Goal: Information Seeking & Learning: Learn about a topic

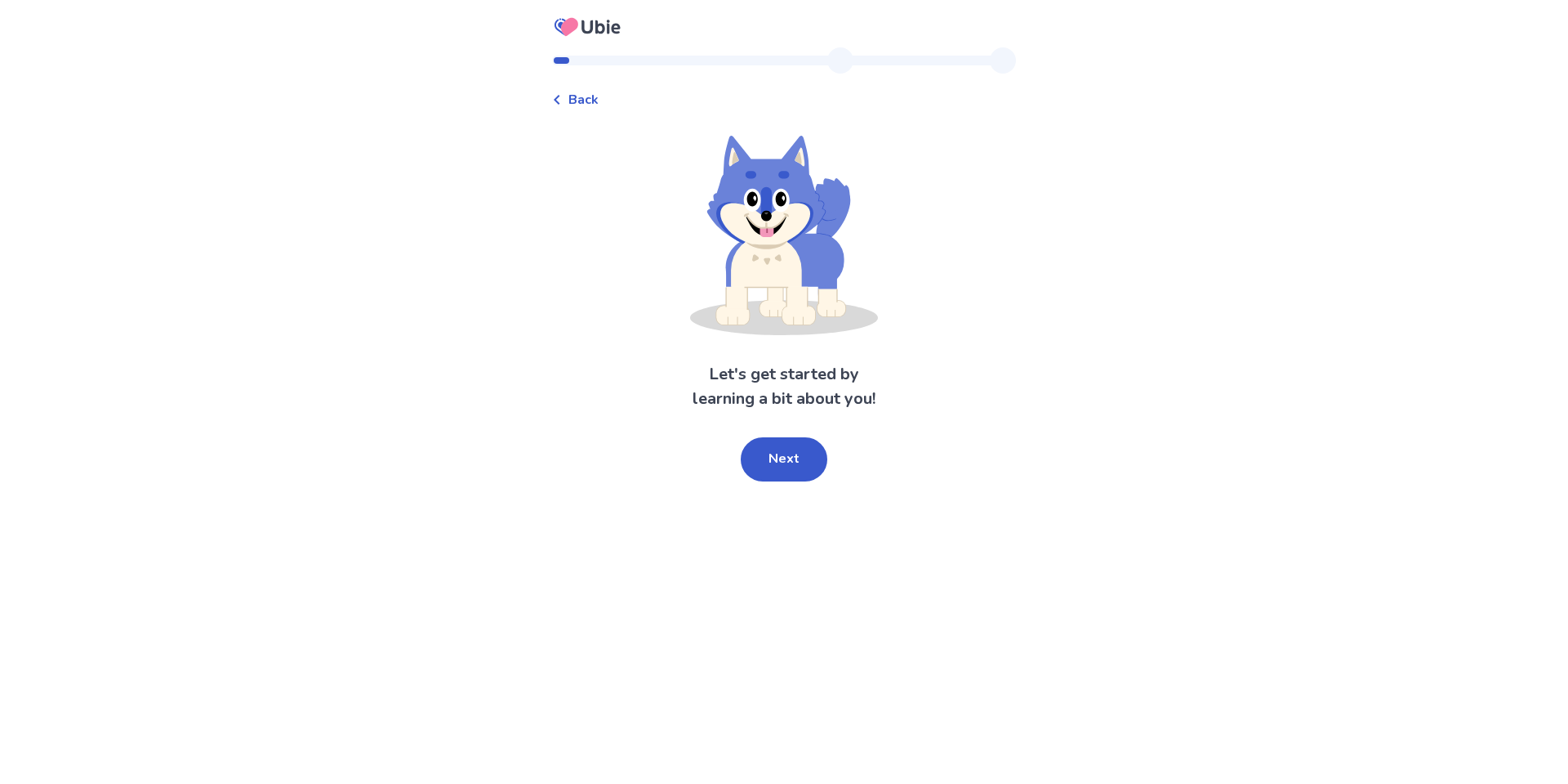
click at [788, 434] on div "Let's get started by learning a bit about you! Next" at bounding box center [784, 309] width 464 height 346
click at [793, 448] on button "Next" at bounding box center [784, 459] width 86 height 44
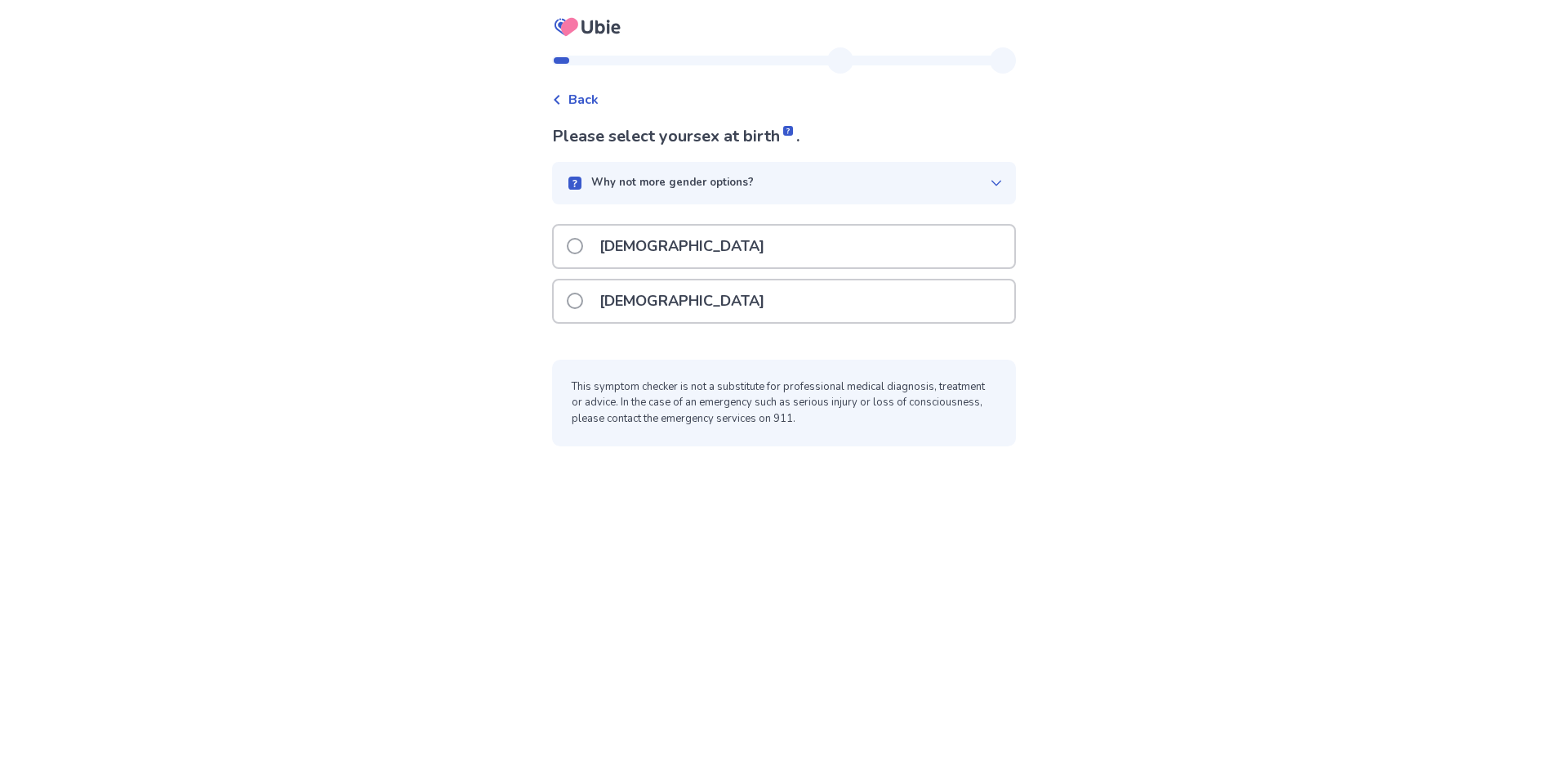
click at [712, 294] on div "[DEMOGRAPHIC_DATA]" at bounding box center [784, 300] width 460 height 42
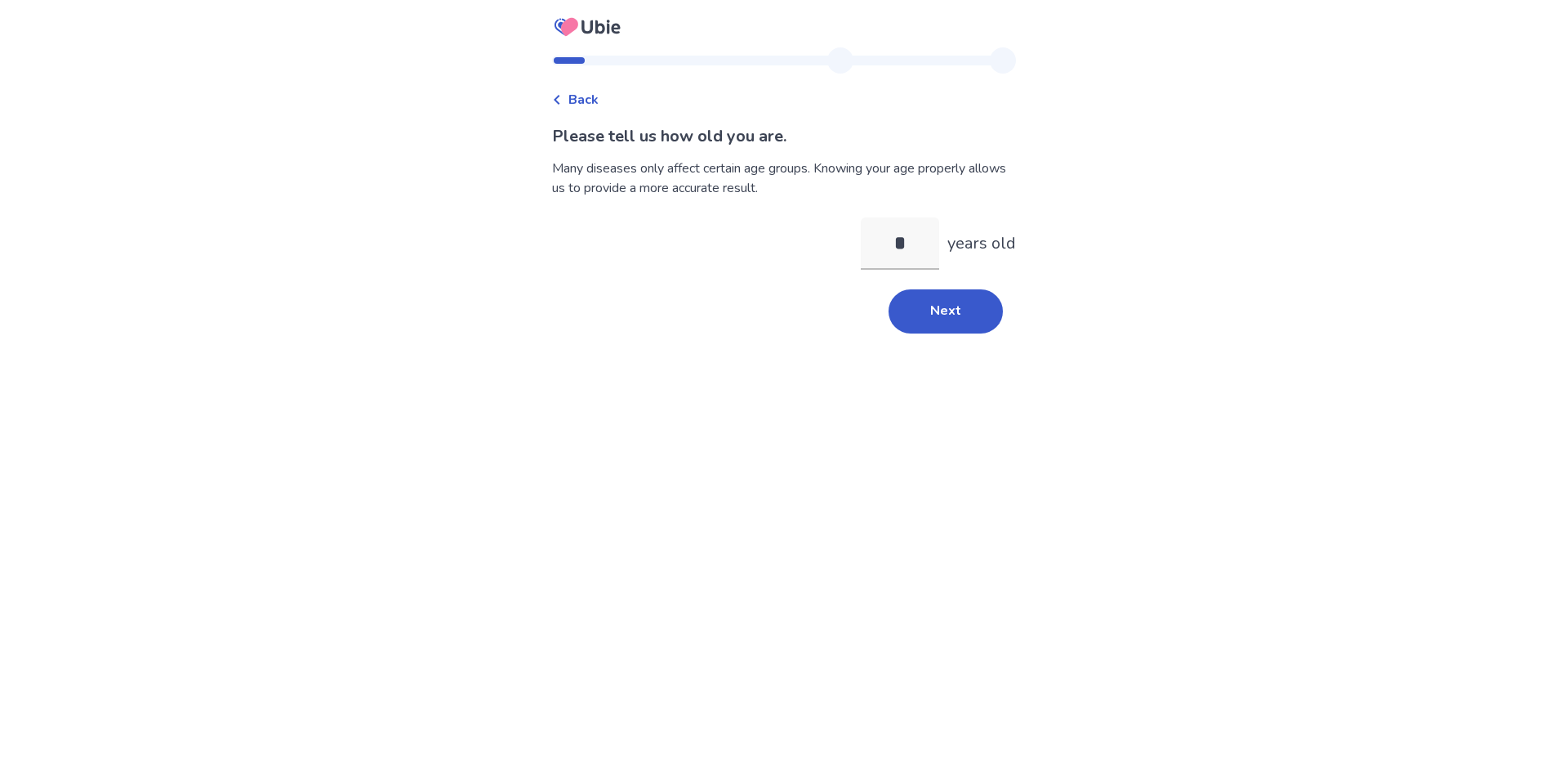
type input "**"
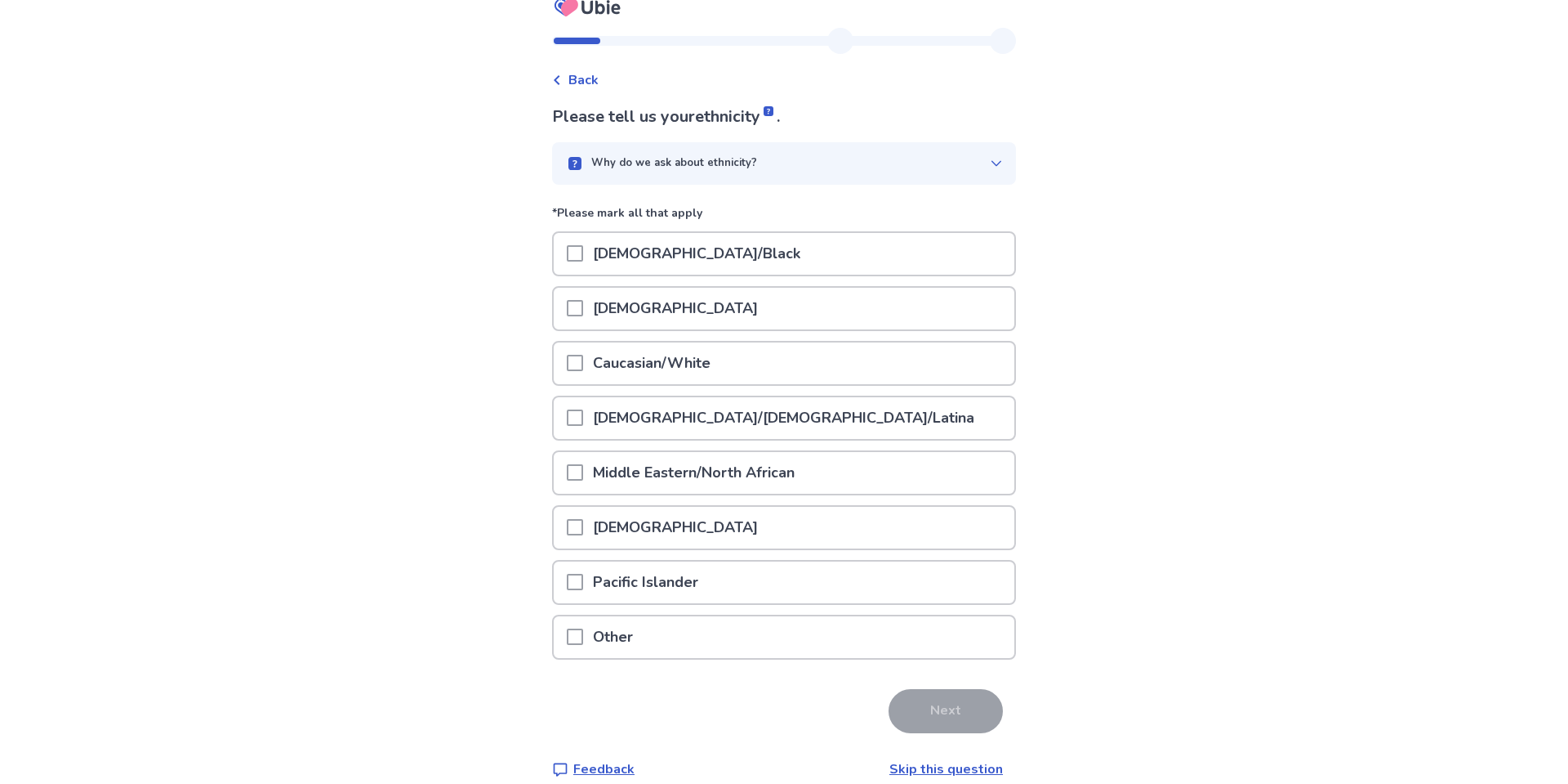
scroll to position [18, 0]
click at [748, 617] on div "Other" at bounding box center [784, 637] width 460 height 42
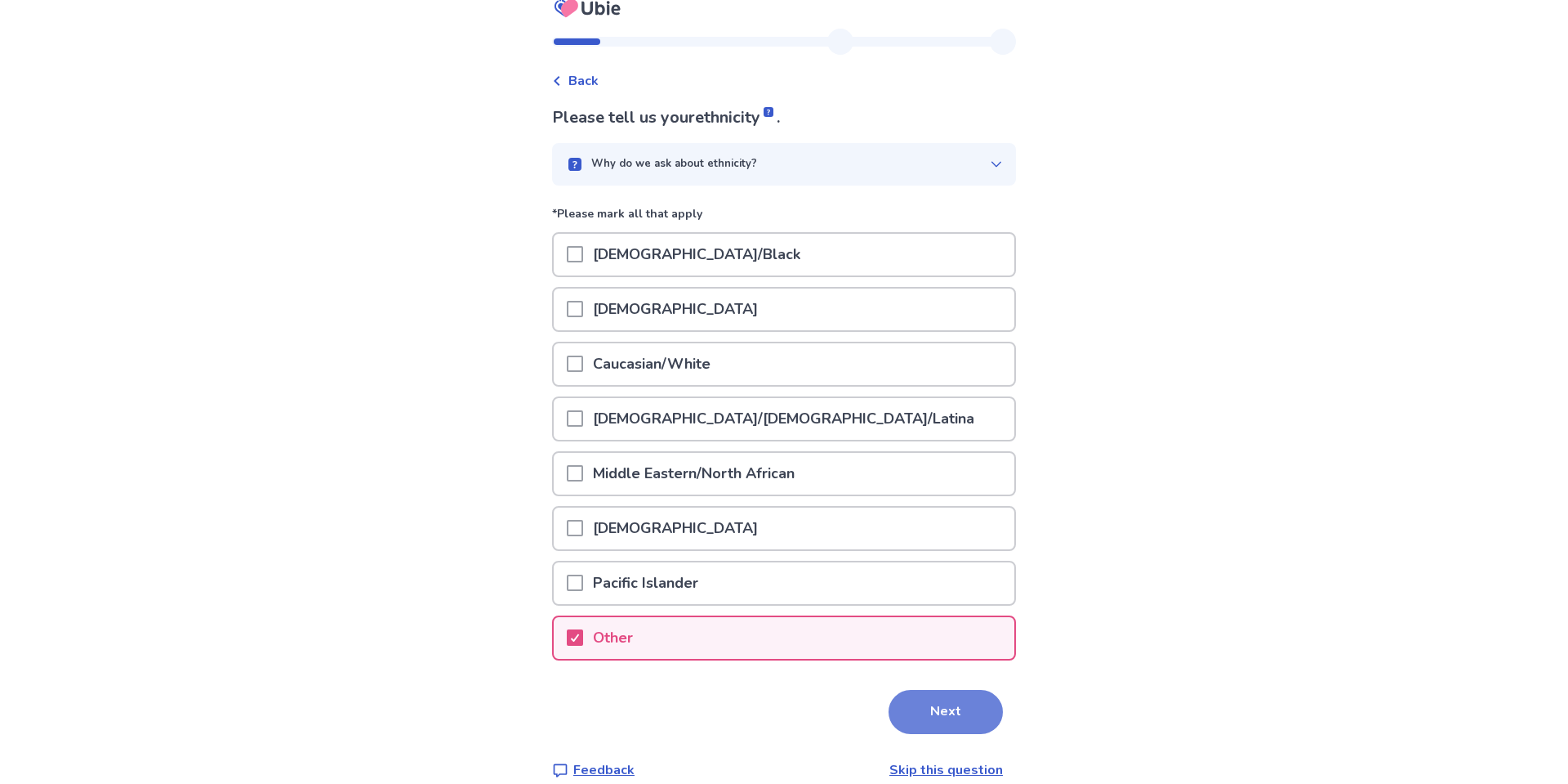
click at [936, 707] on button "Next" at bounding box center [946, 711] width 115 height 44
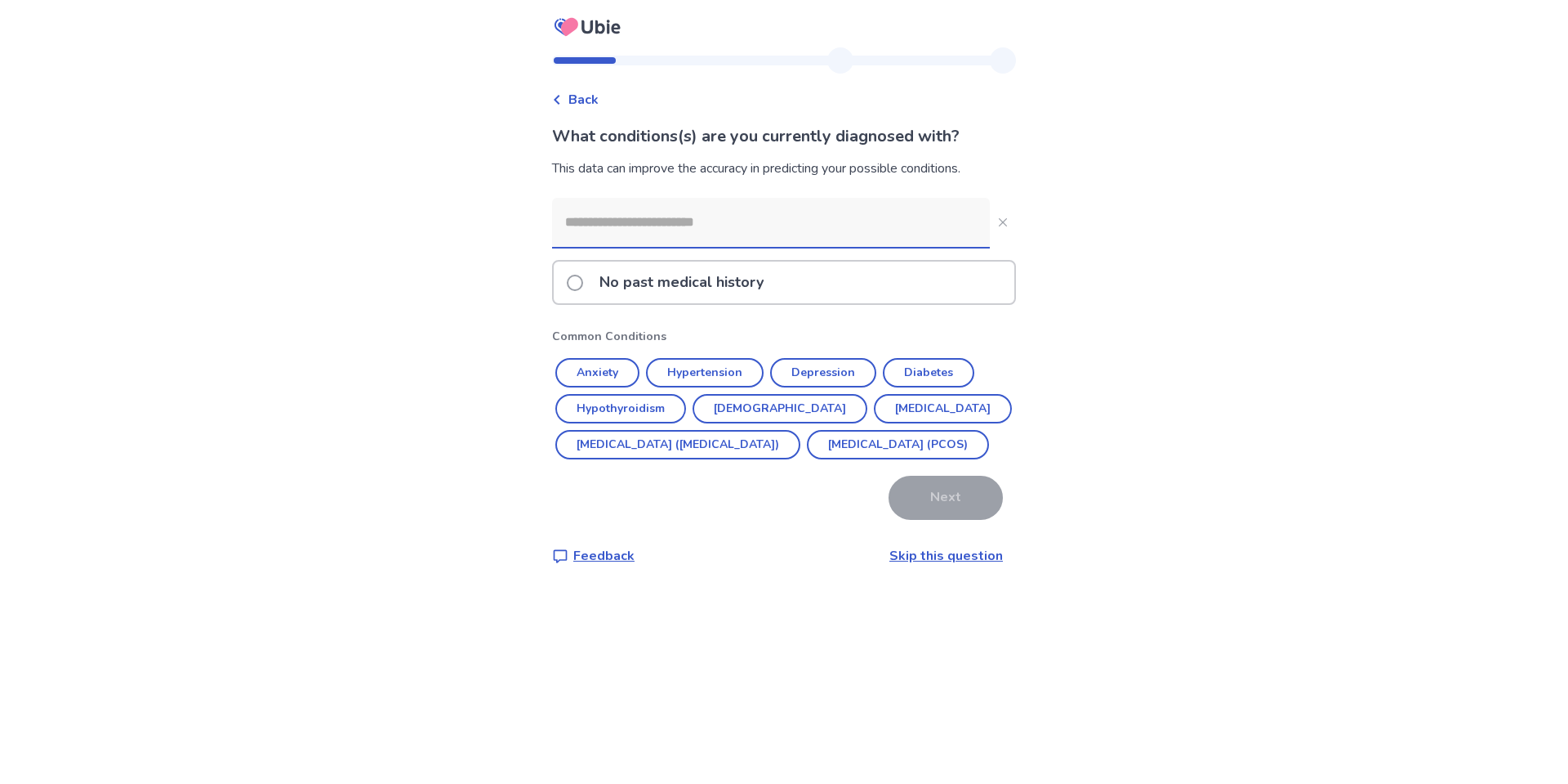
click at [762, 221] on input at bounding box center [771, 222] width 438 height 49
click at [830, 373] on button "Depression" at bounding box center [822, 372] width 106 height 29
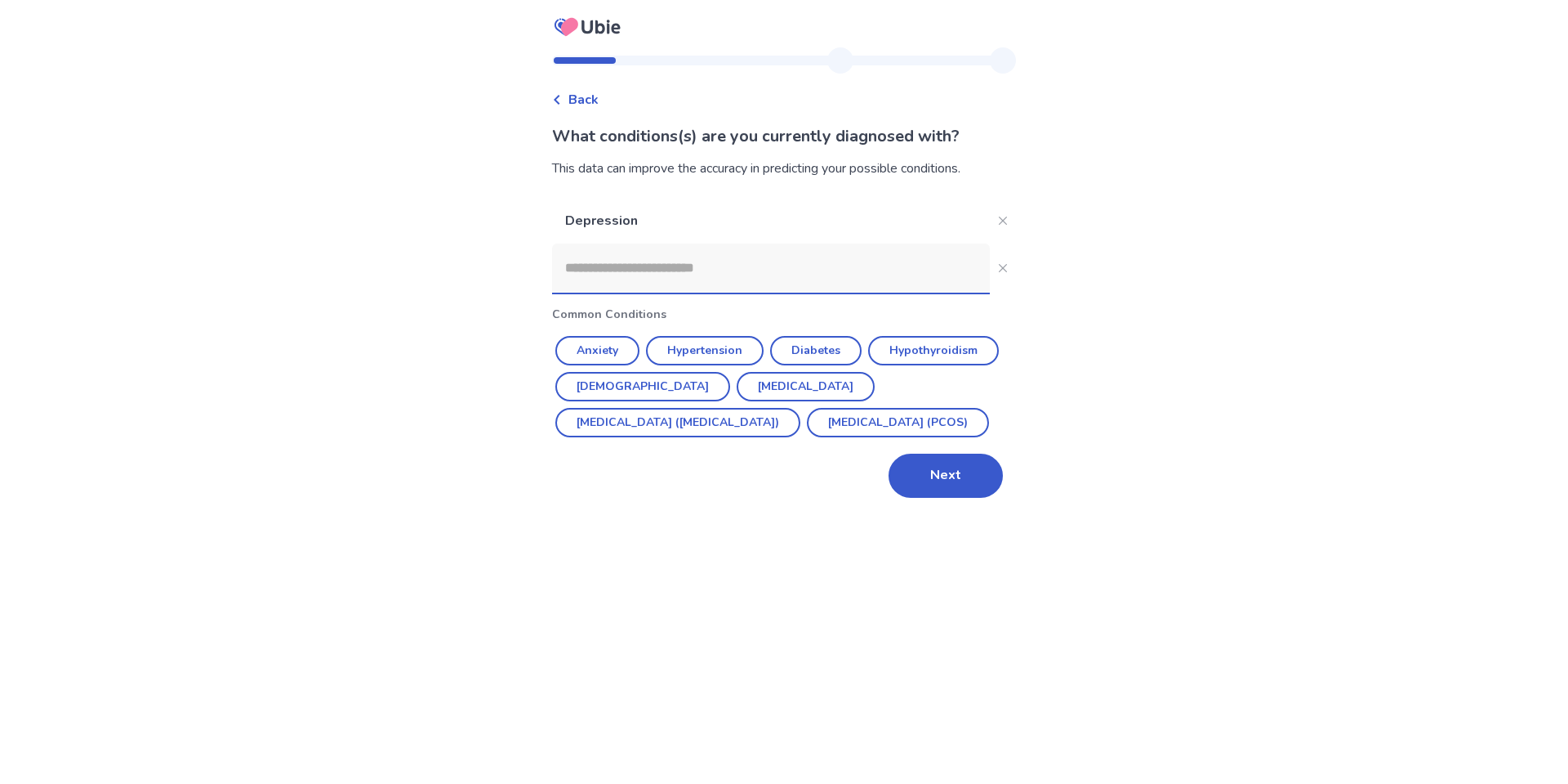
click at [733, 260] on input at bounding box center [771, 268] width 438 height 49
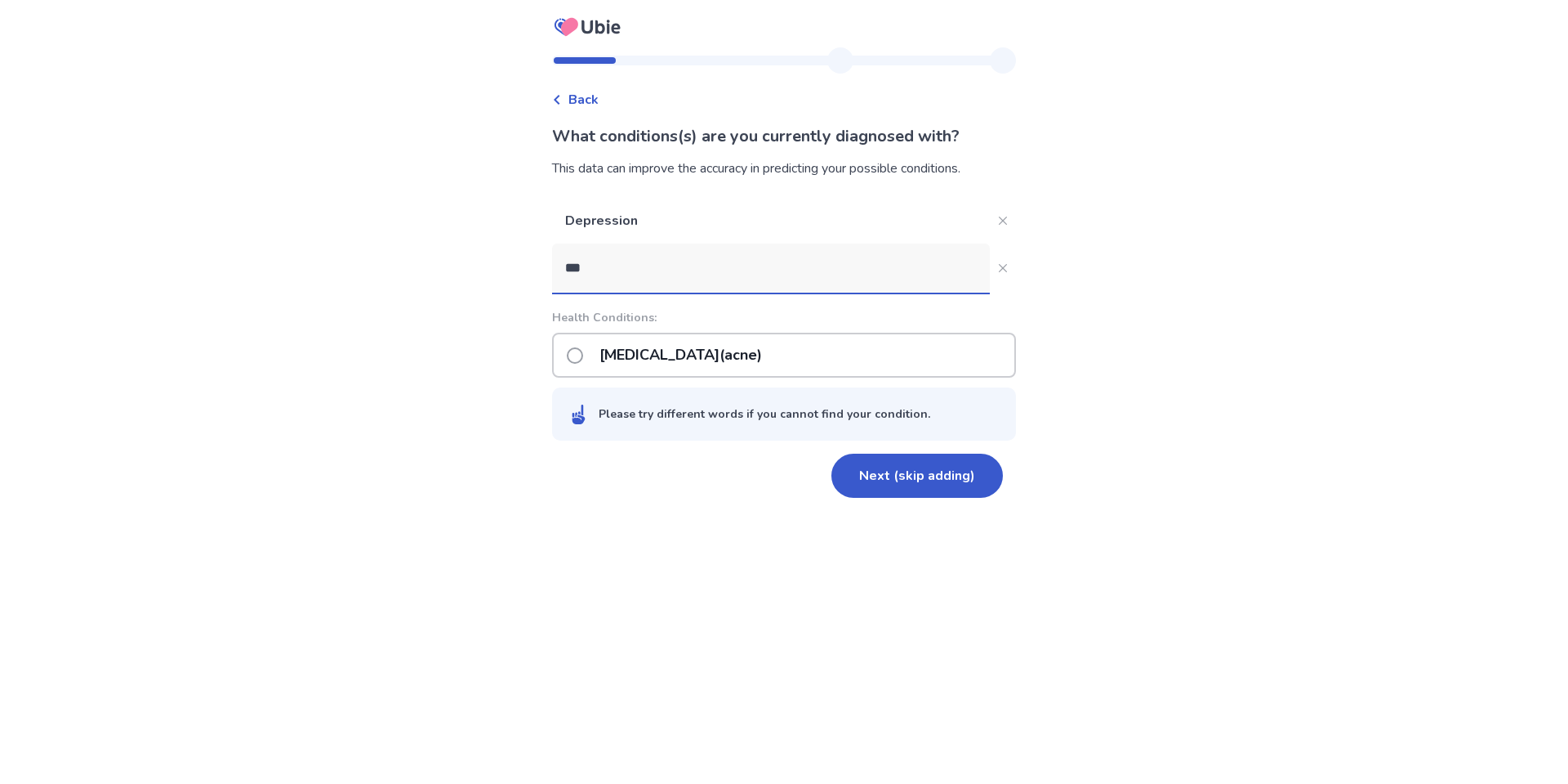
type input "****"
click at [737, 353] on p "[MEDICAL_DATA](acne)" at bounding box center [681, 355] width 183 height 42
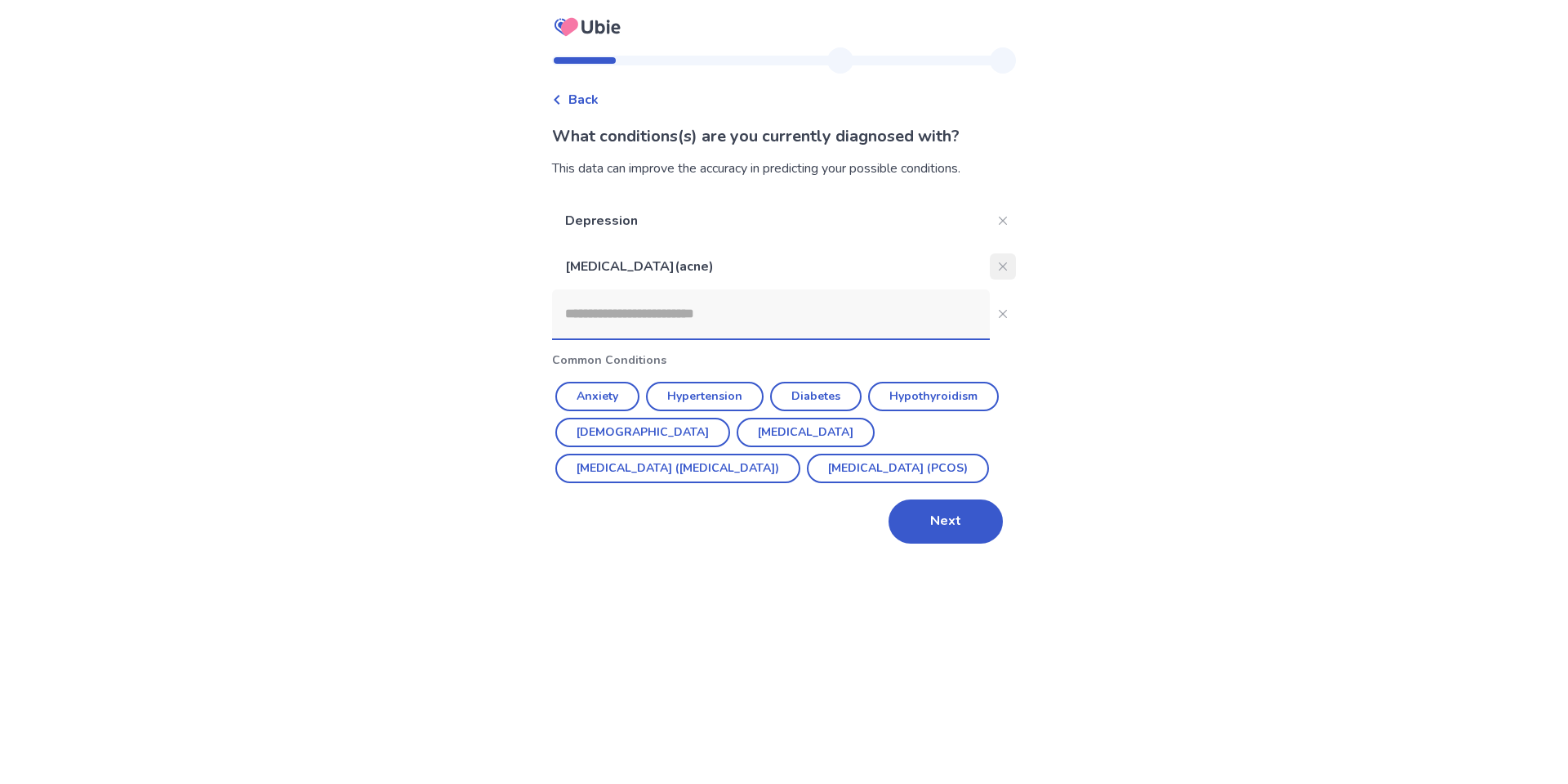
click at [989, 265] on button "Close" at bounding box center [1002, 266] width 26 height 26
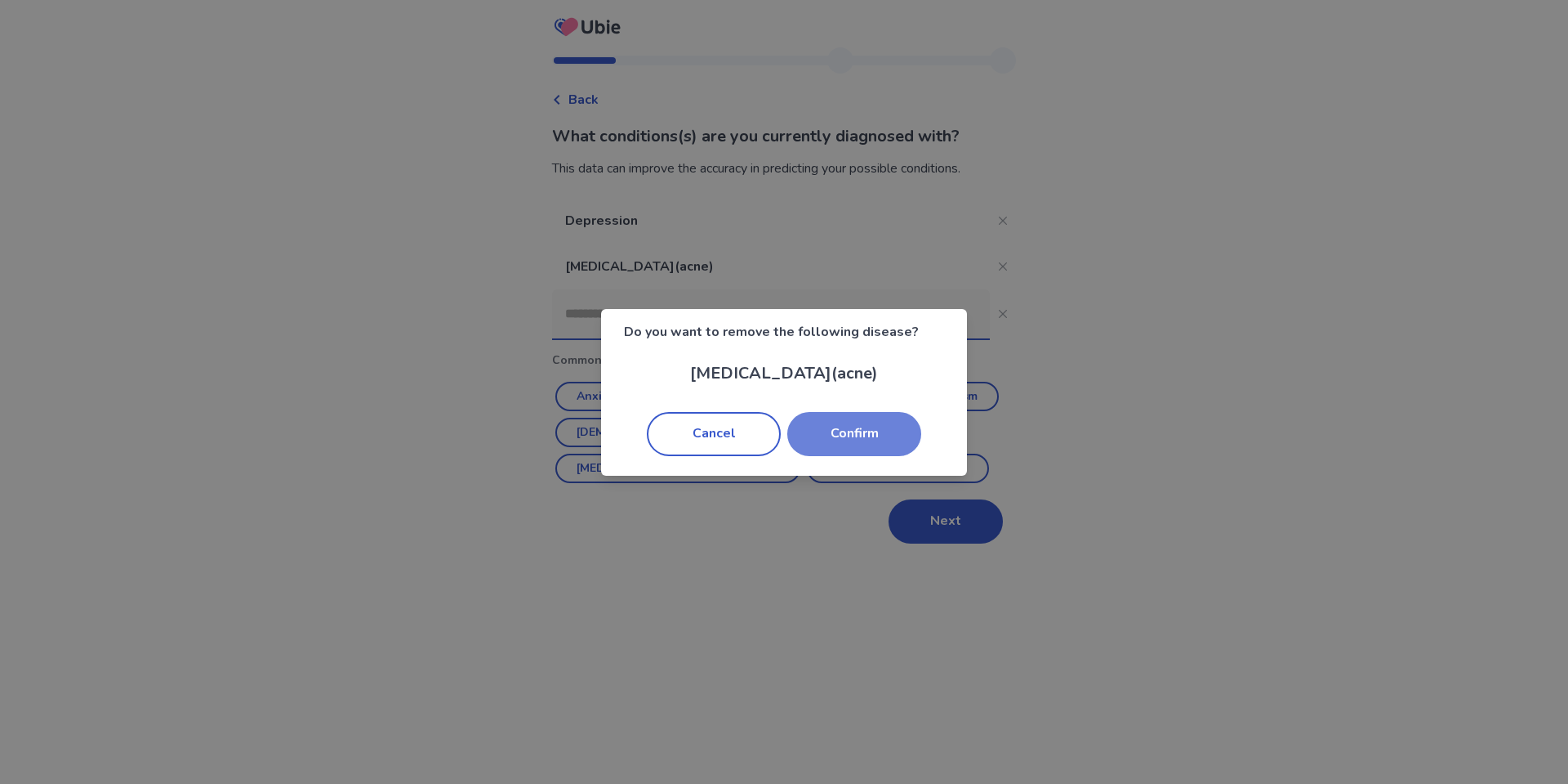
click at [863, 429] on button "Confirm" at bounding box center [854, 433] width 134 height 44
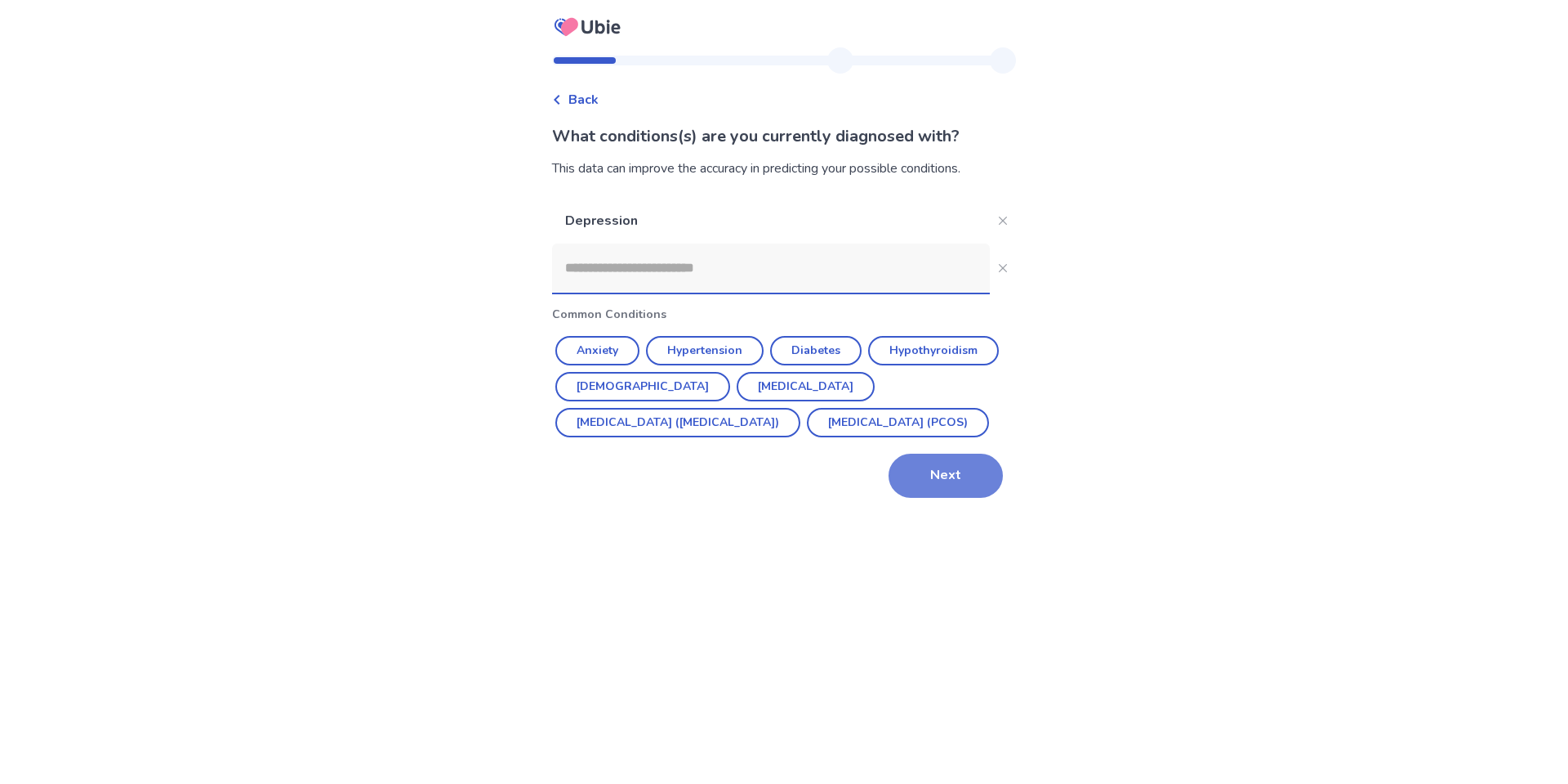
click at [949, 491] on button "Next" at bounding box center [946, 475] width 115 height 44
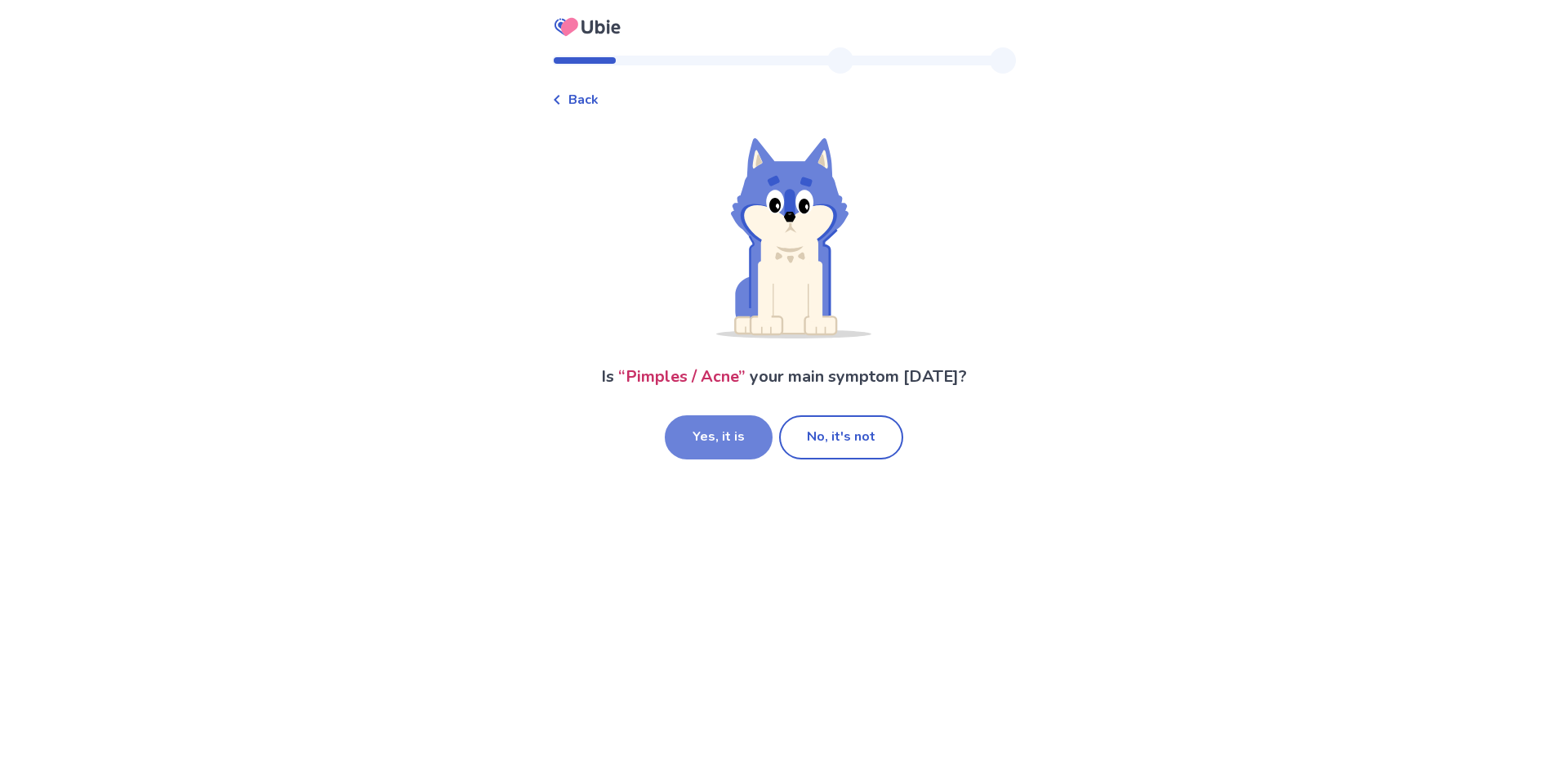
click at [749, 437] on button "Yes, it is" at bounding box center [718, 436] width 108 height 44
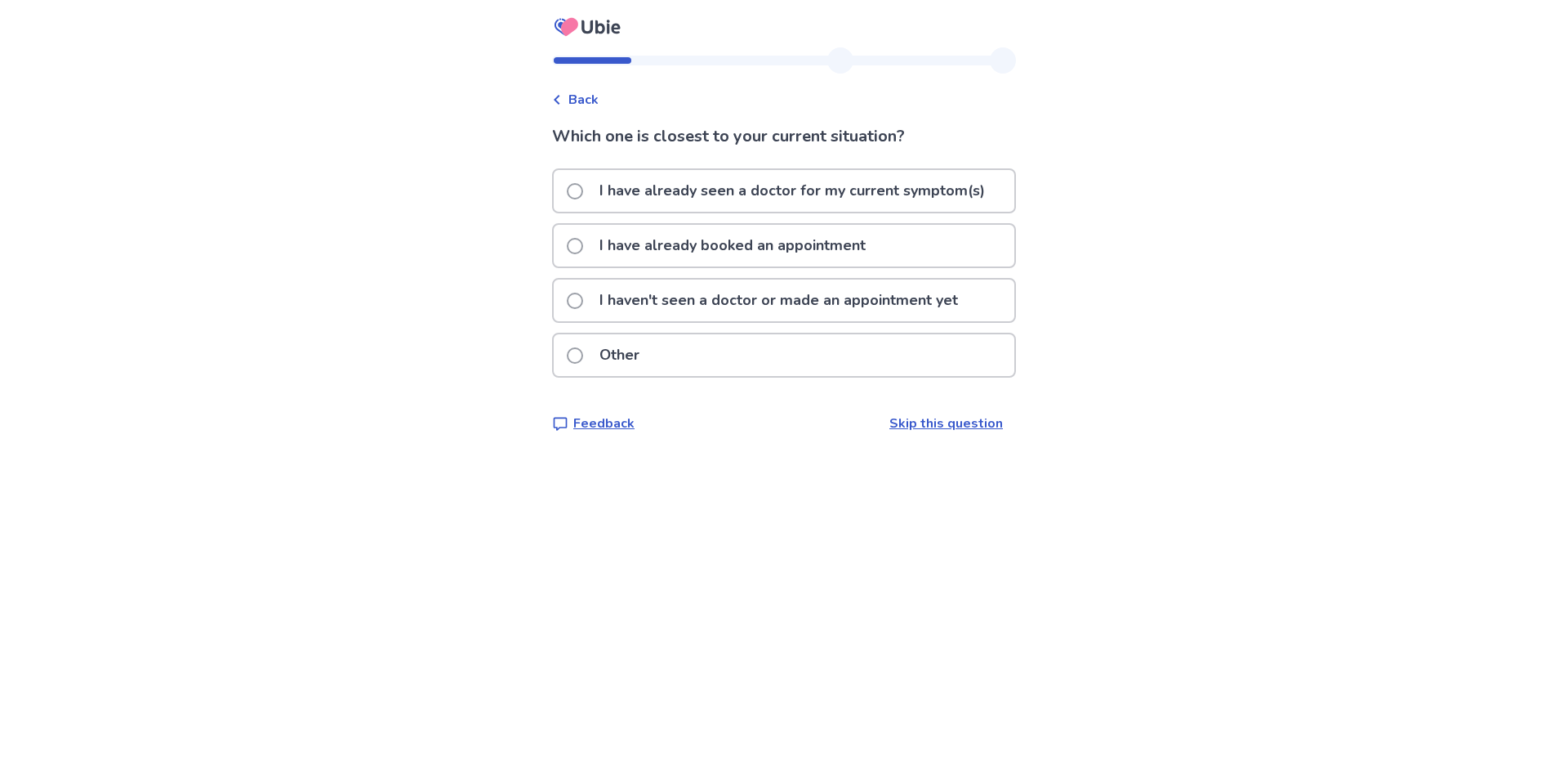
click at [871, 305] on p "I haven't seen a doctor or made an appointment yet" at bounding box center [778, 300] width 378 height 42
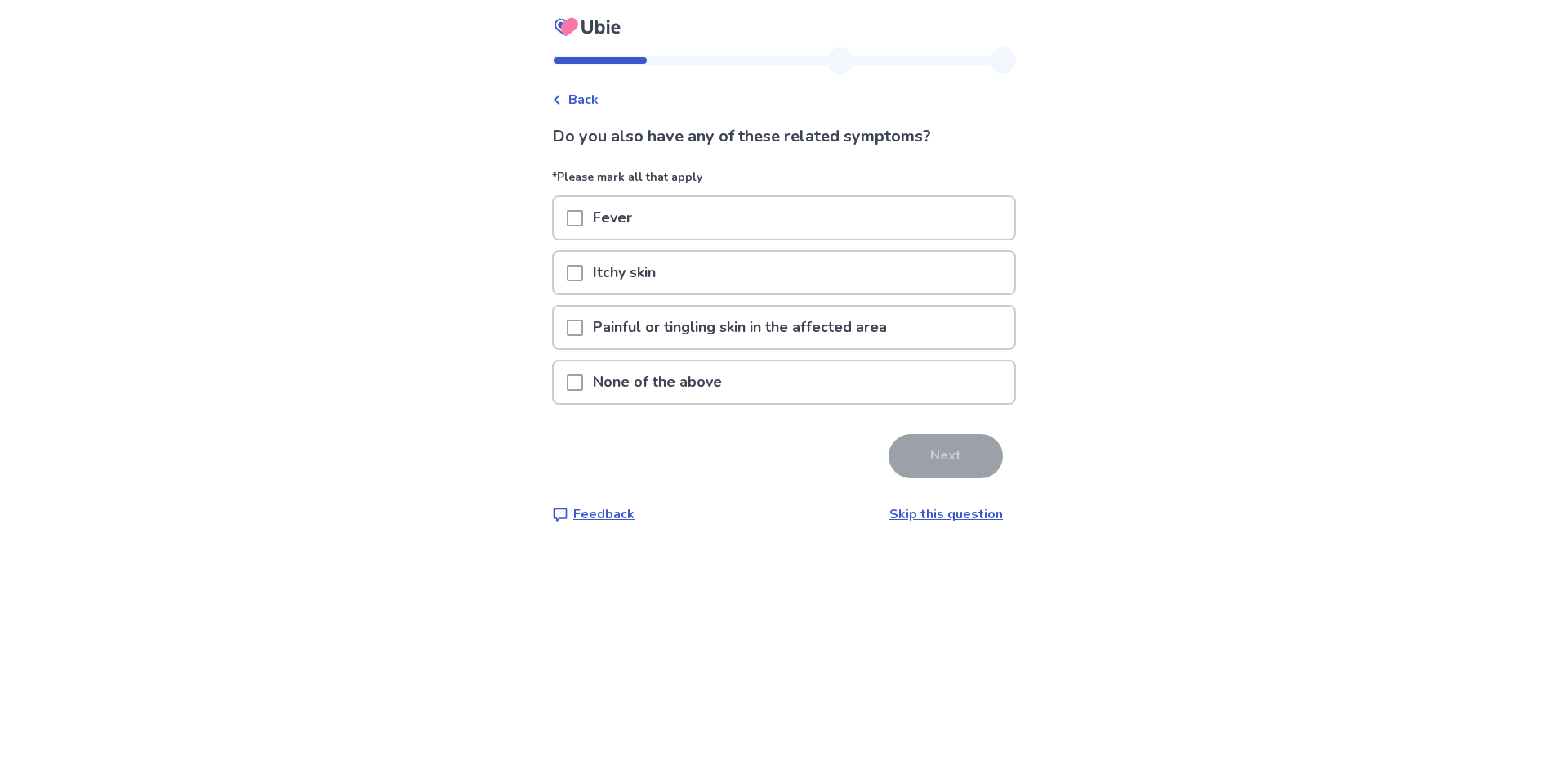
click at [764, 372] on div "None of the above" at bounding box center [784, 382] width 460 height 42
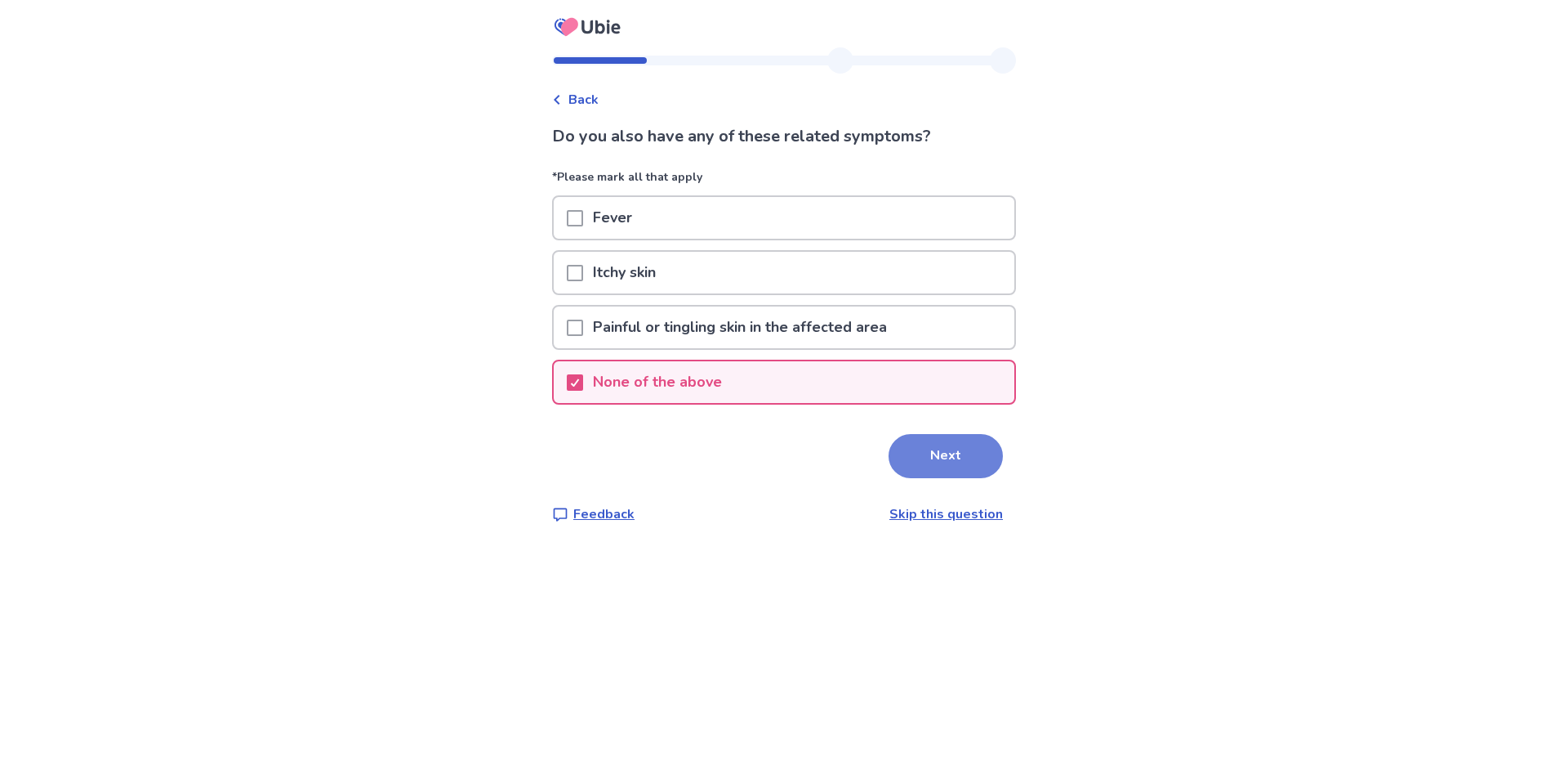
click at [901, 435] on button "Next" at bounding box center [946, 456] width 115 height 44
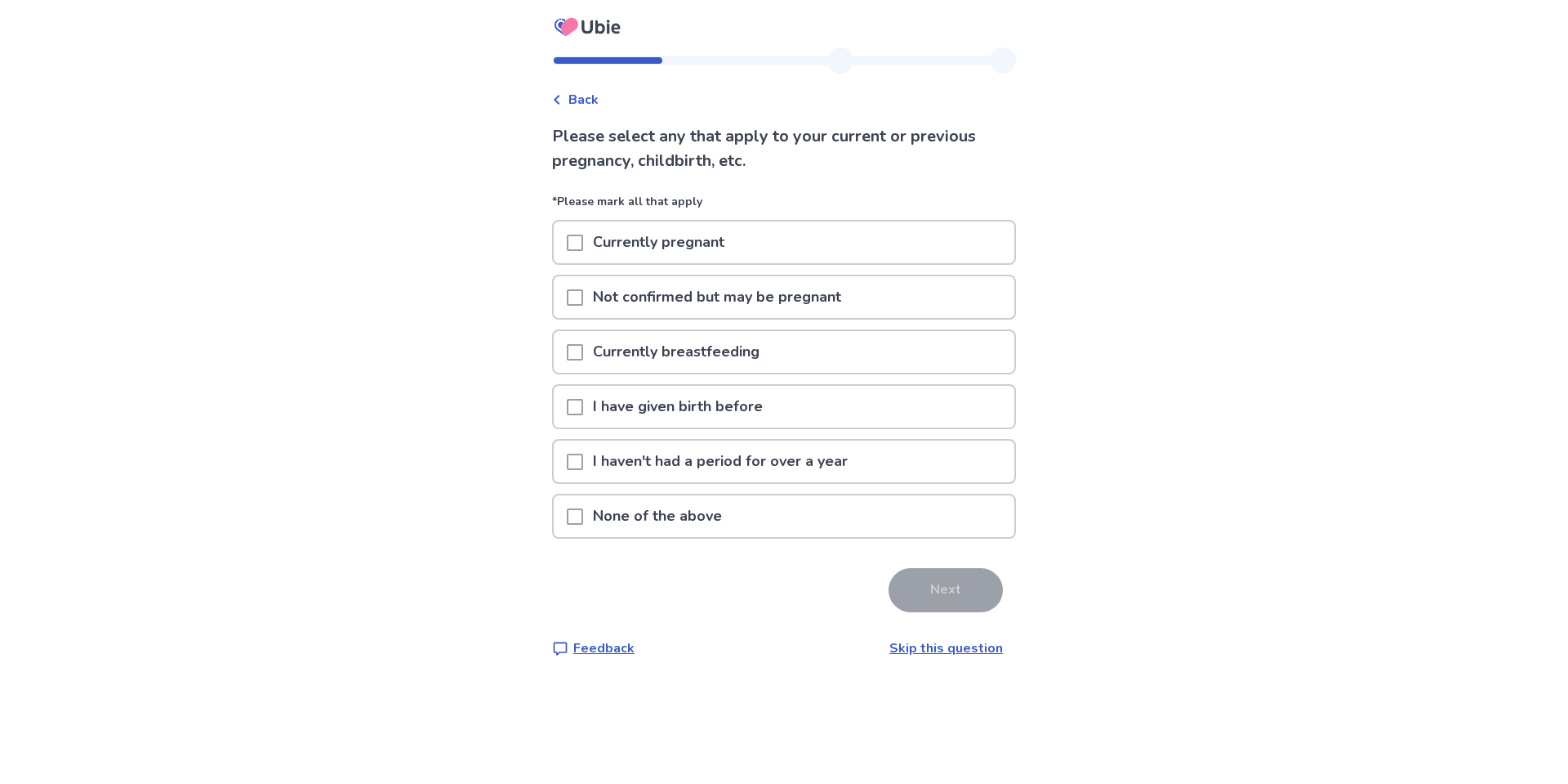
click at [714, 465] on p "I haven't had a period for over a year" at bounding box center [720, 460] width 275 height 42
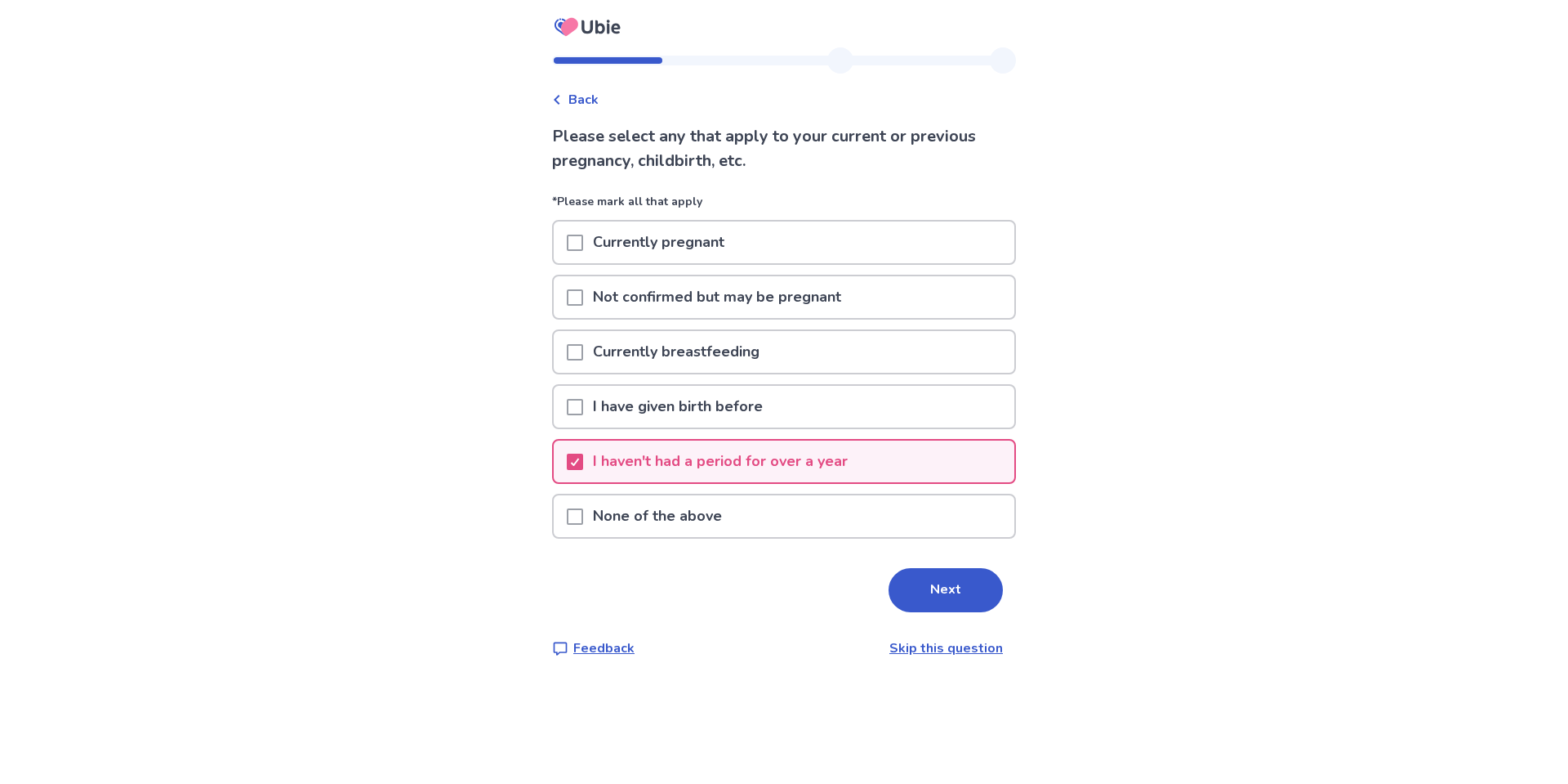
click at [749, 473] on p "I haven't had a period for over a year" at bounding box center [720, 460] width 275 height 42
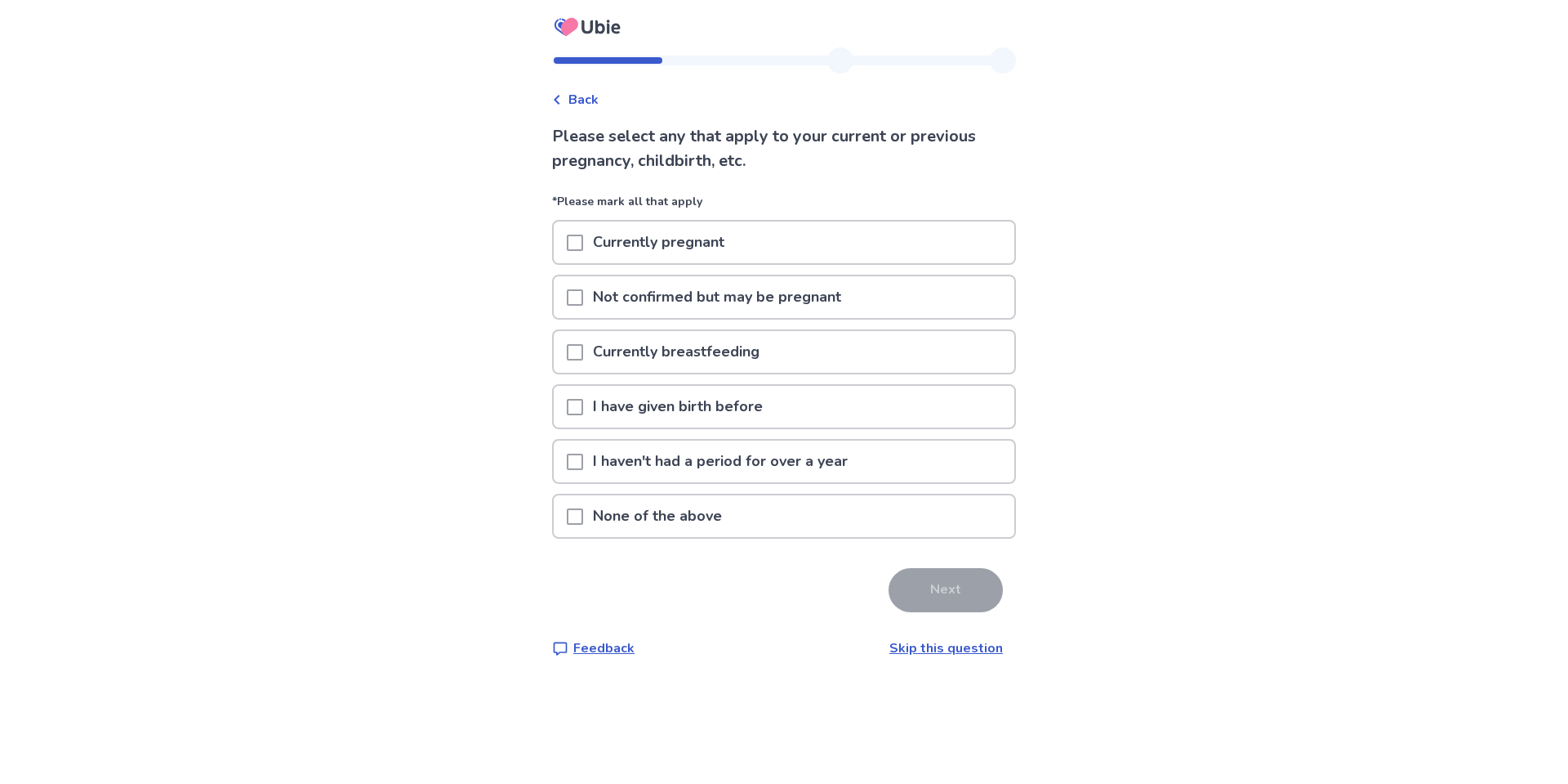
click at [750, 523] on div "None of the above" at bounding box center [784, 516] width 460 height 42
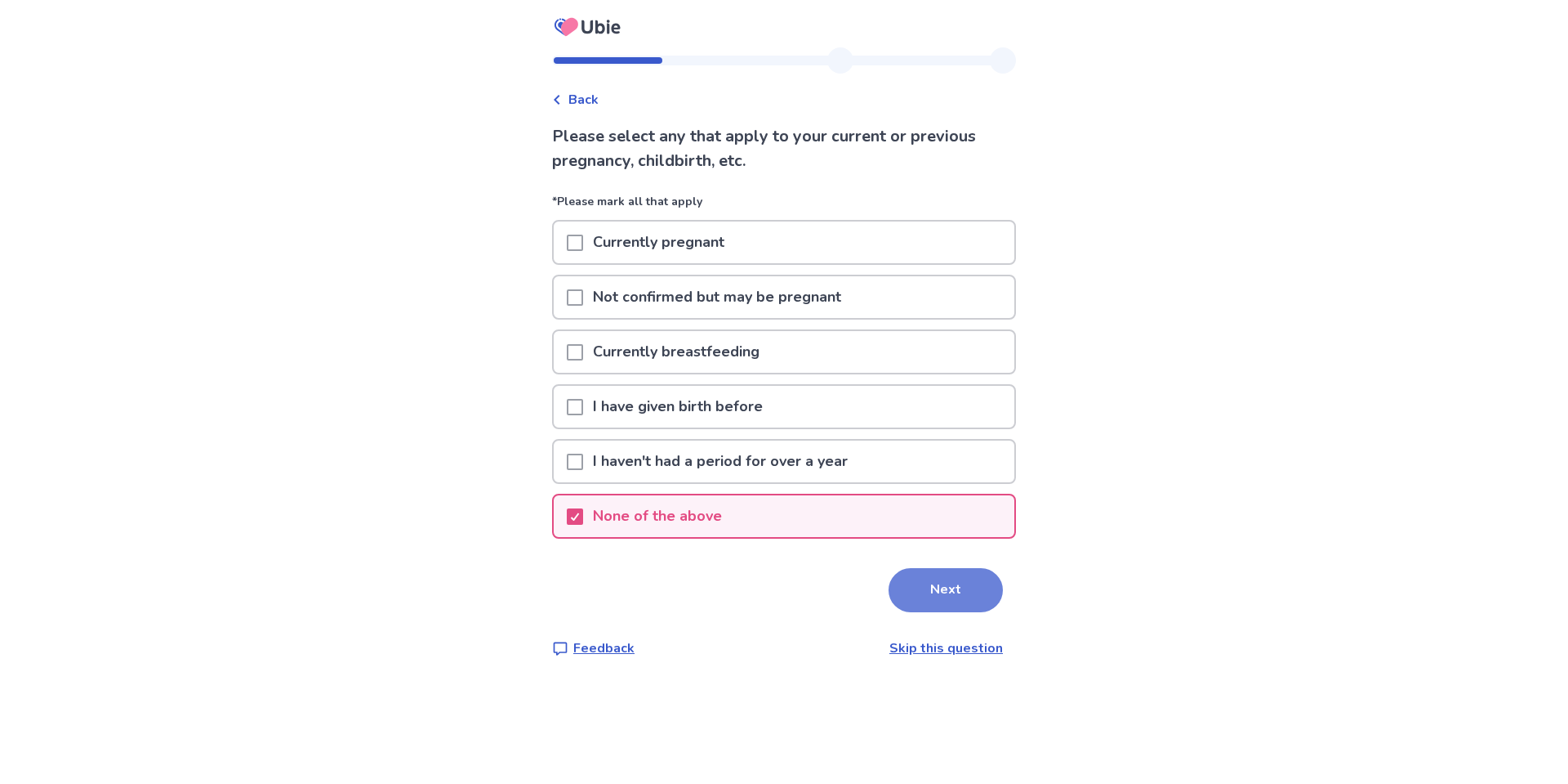
click at [920, 569] on button "Next" at bounding box center [946, 590] width 115 height 44
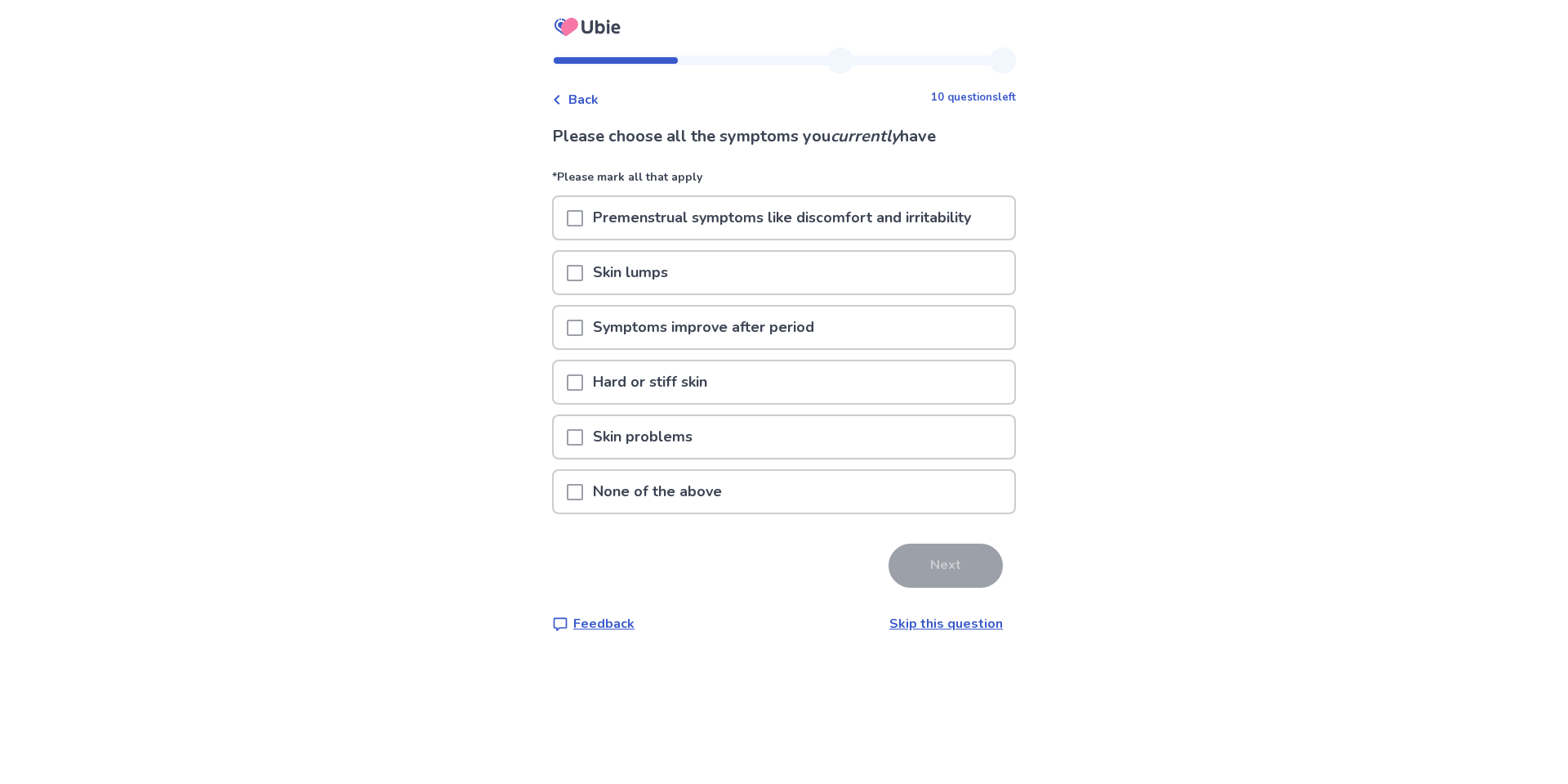
click at [850, 438] on div "Skin problems" at bounding box center [784, 436] width 460 height 42
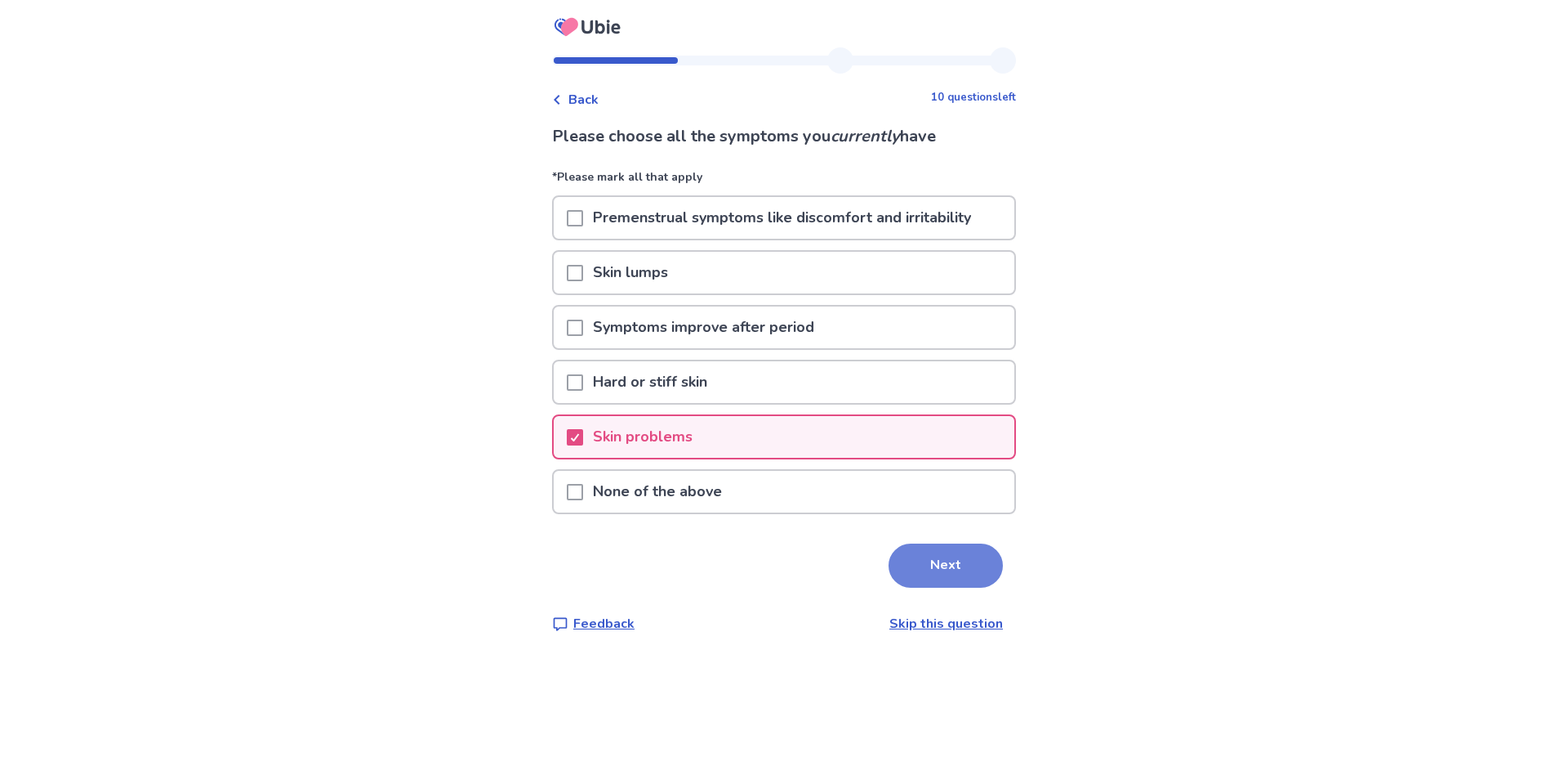
click at [933, 575] on button "Next" at bounding box center [946, 564] width 115 height 44
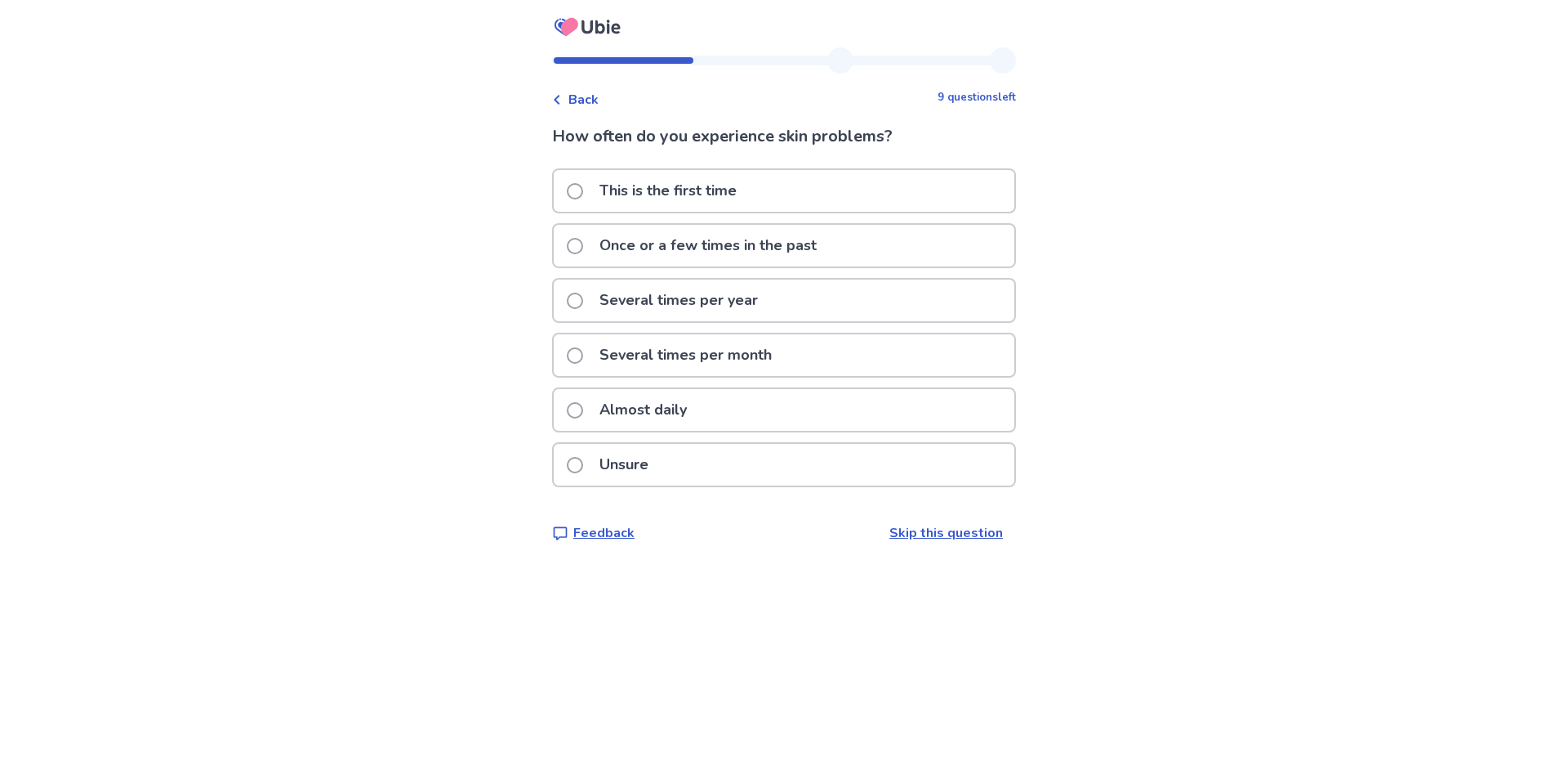
click at [696, 417] on p "Almost daily" at bounding box center [643, 409] width 107 height 42
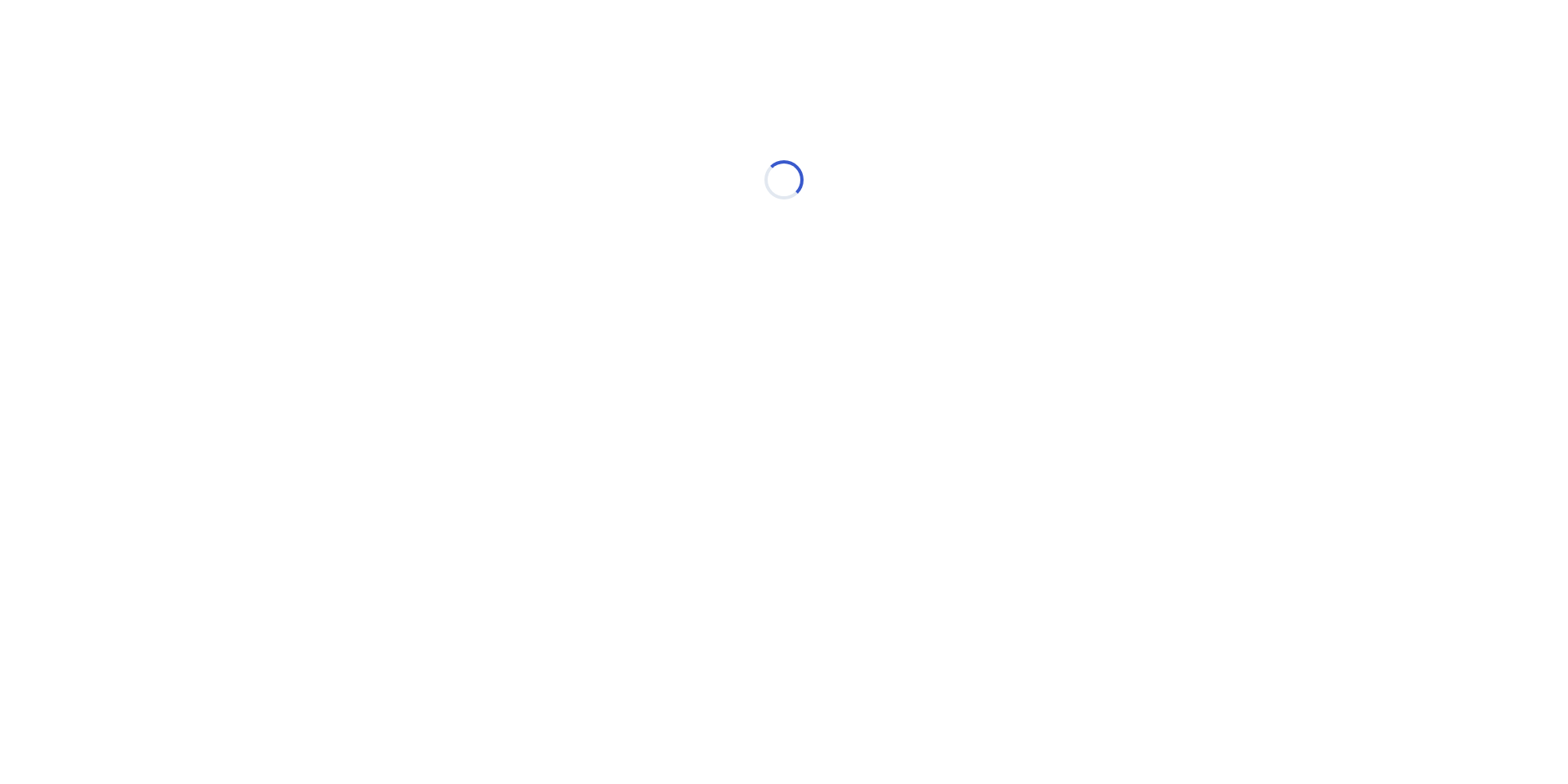
select select "*"
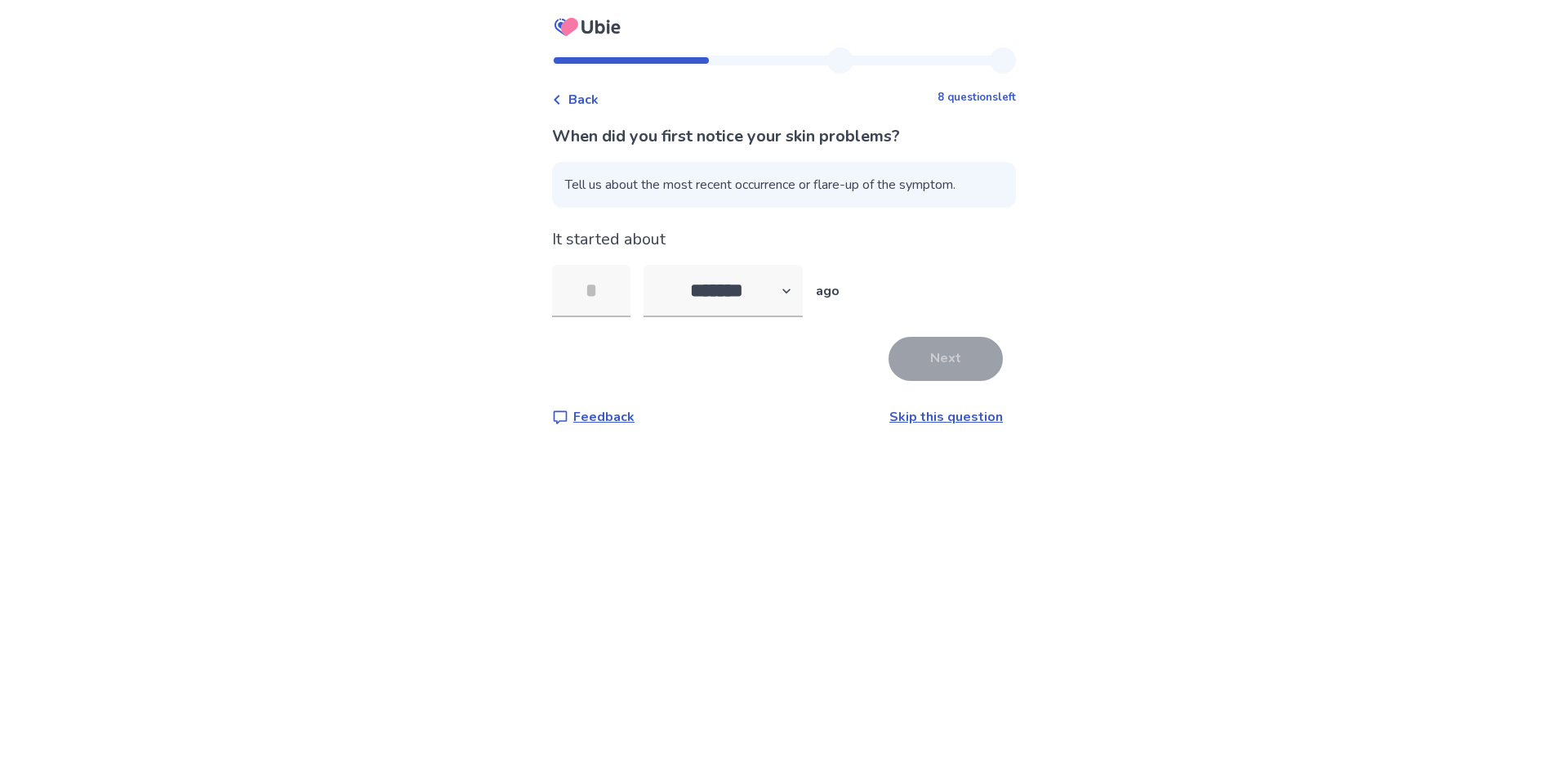
type input "*"
click at [893, 358] on button "Next" at bounding box center [946, 358] width 115 height 44
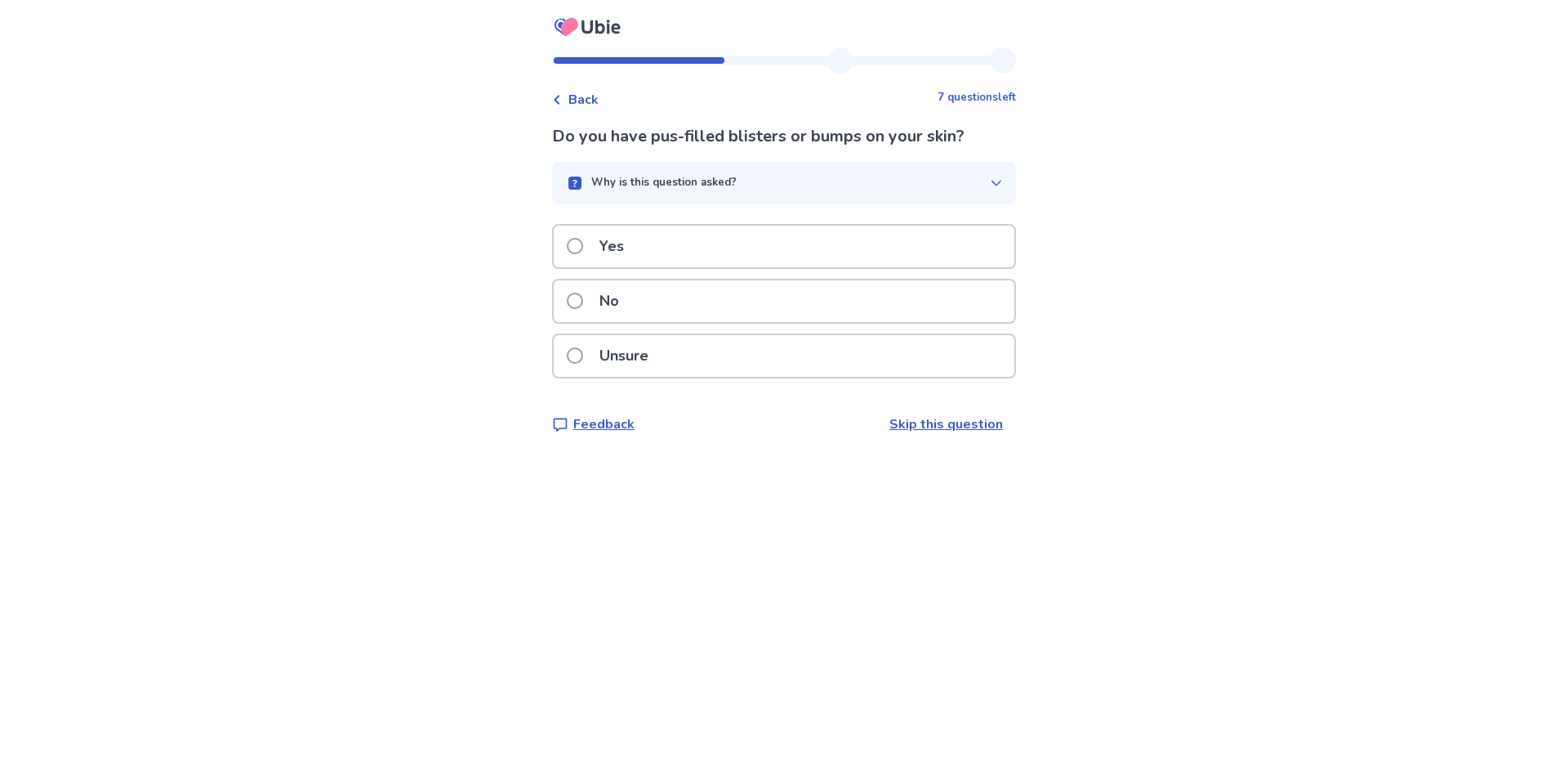
click at [730, 242] on div "Yes" at bounding box center [784, 246] width 460 height 42
click at [730, 250] on div "Yes" at bounding box center [784, 246] width 460 height 42
click at [707, 314] on div "No" at bounding box center [784, 300] width 460 height 42
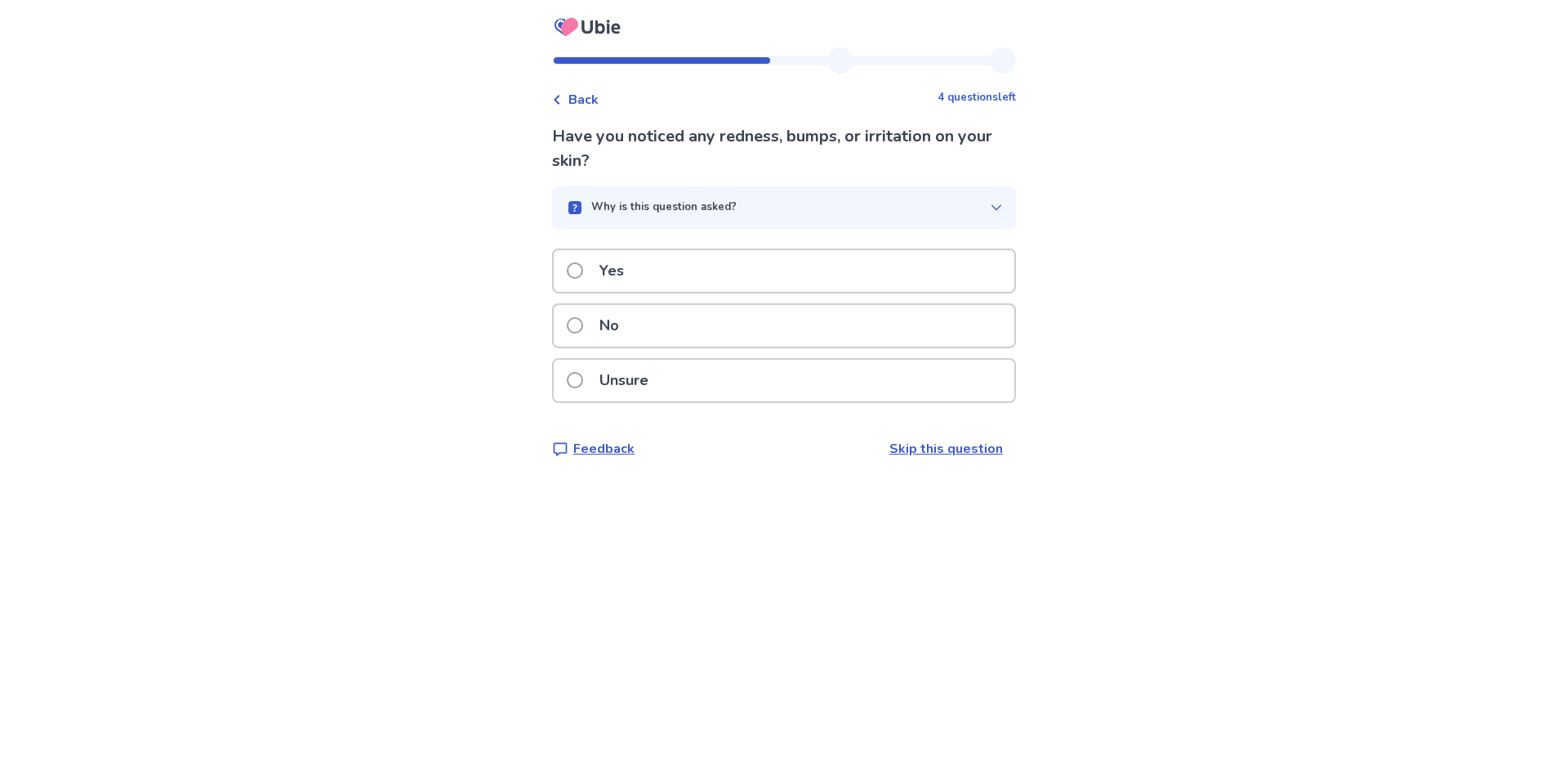
click at [687, 312] on div "No" at bounding box center [784, 325] width 460 height 42
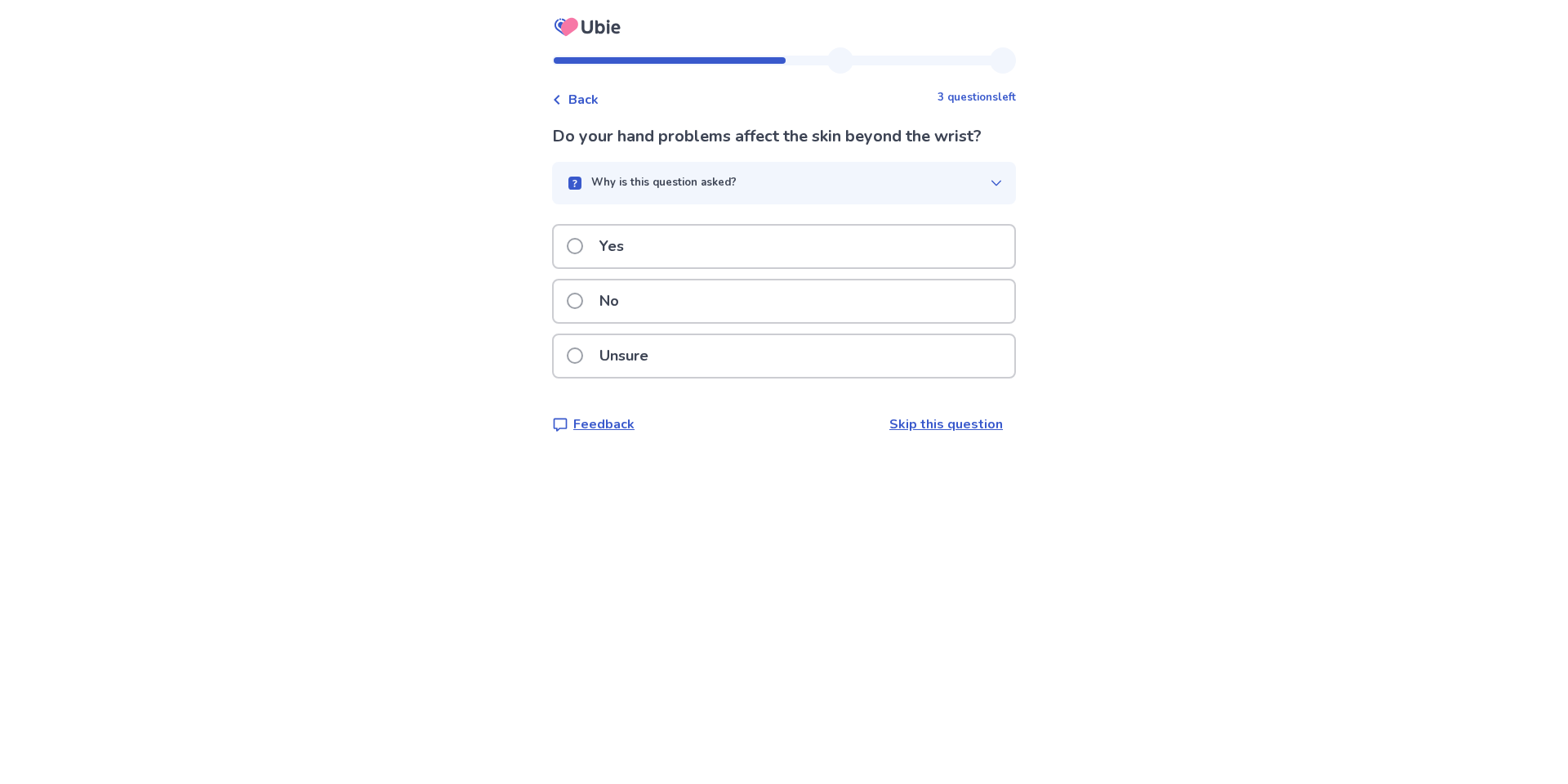
click at [683, 290] on div "No" at bounding box center [784, 300] width 460 height 42
click at [685, 296] on div "No" at bounding box center [784, 300] width 460 height 42
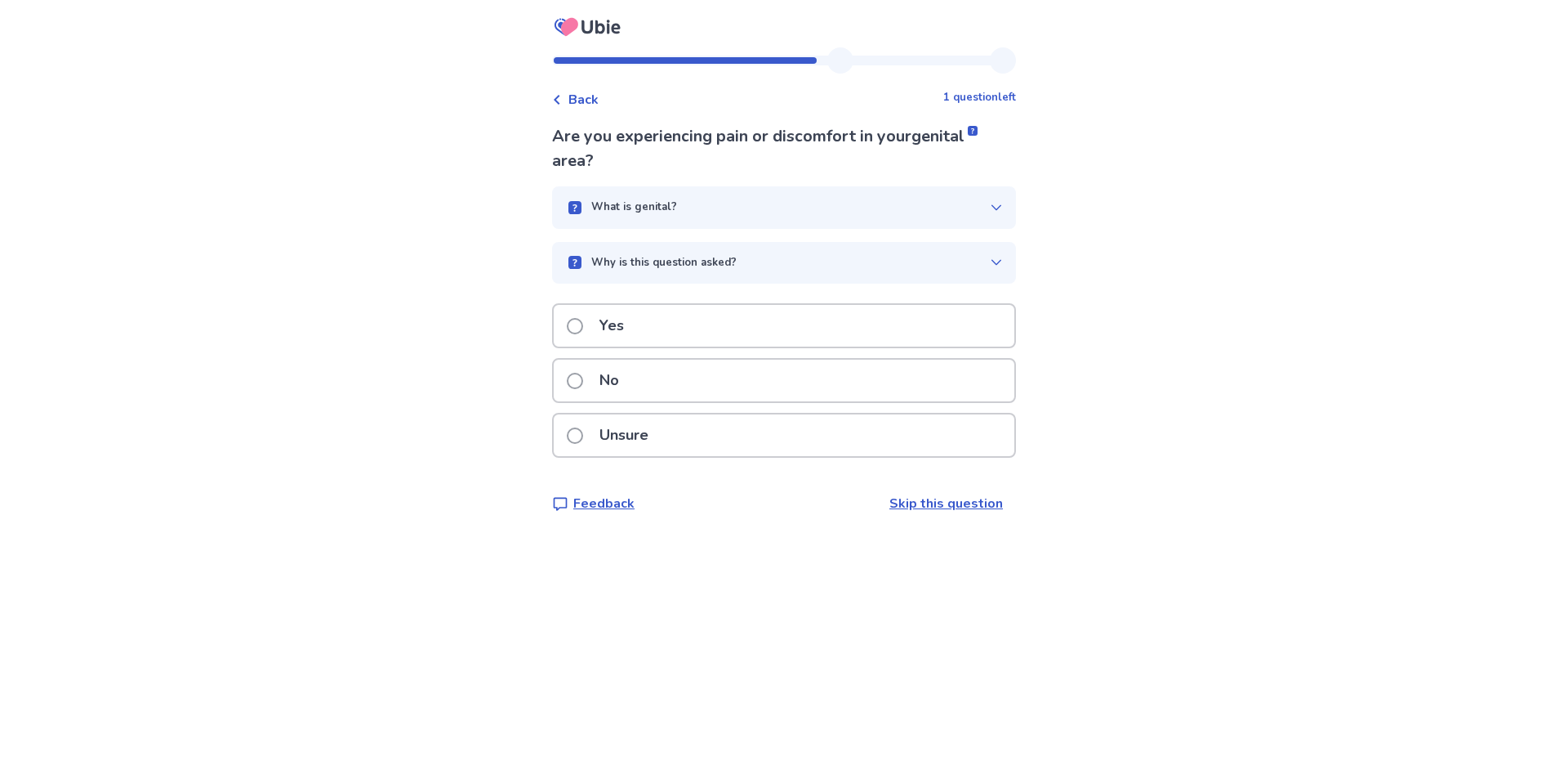
click at [685, 368] on div "No" at bounding box center [784, 380] width 460 height 42
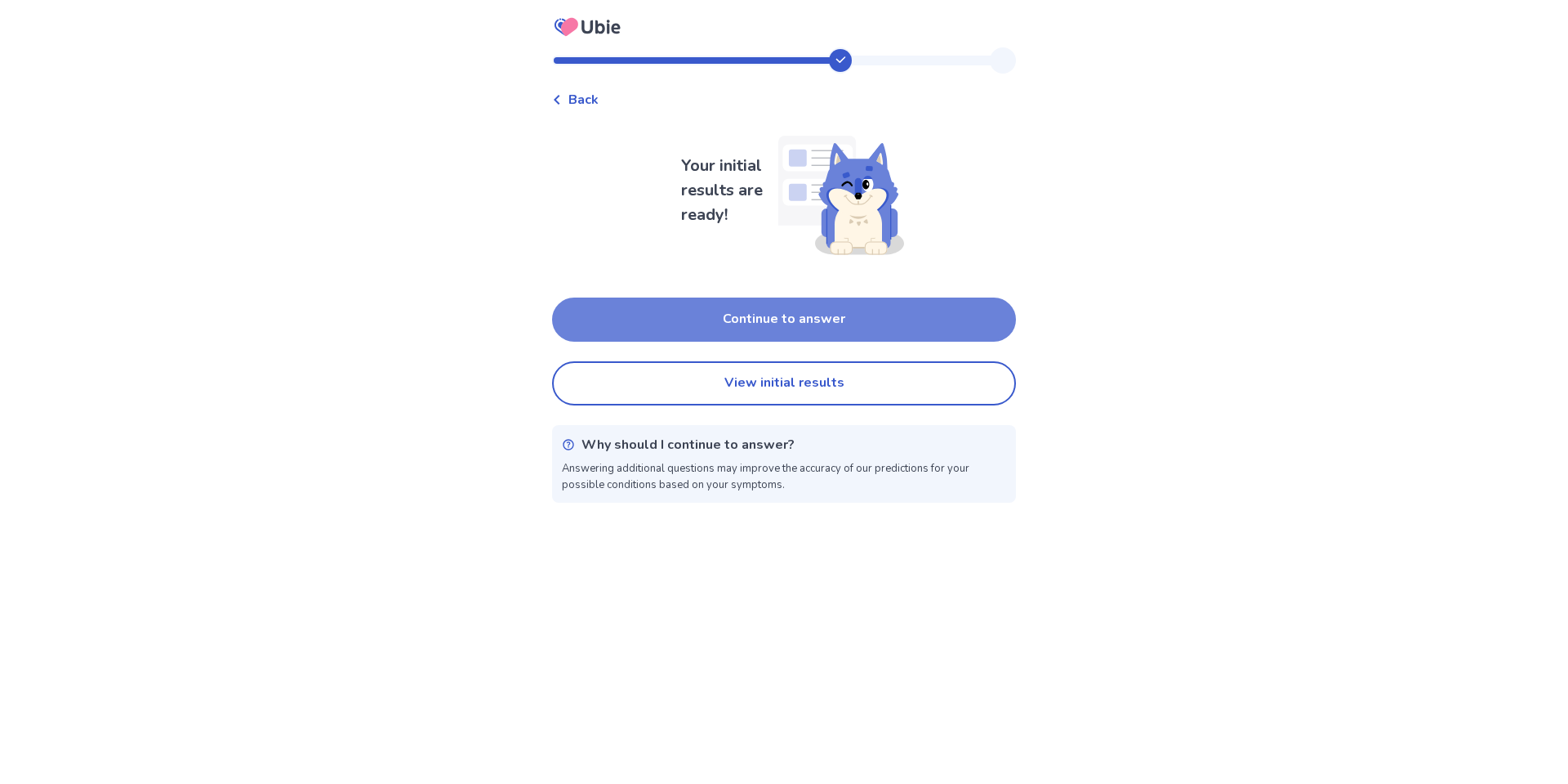
click at [762, 306] on button "Continue to answer" at bounding box center [784, 319] width 464 height 44
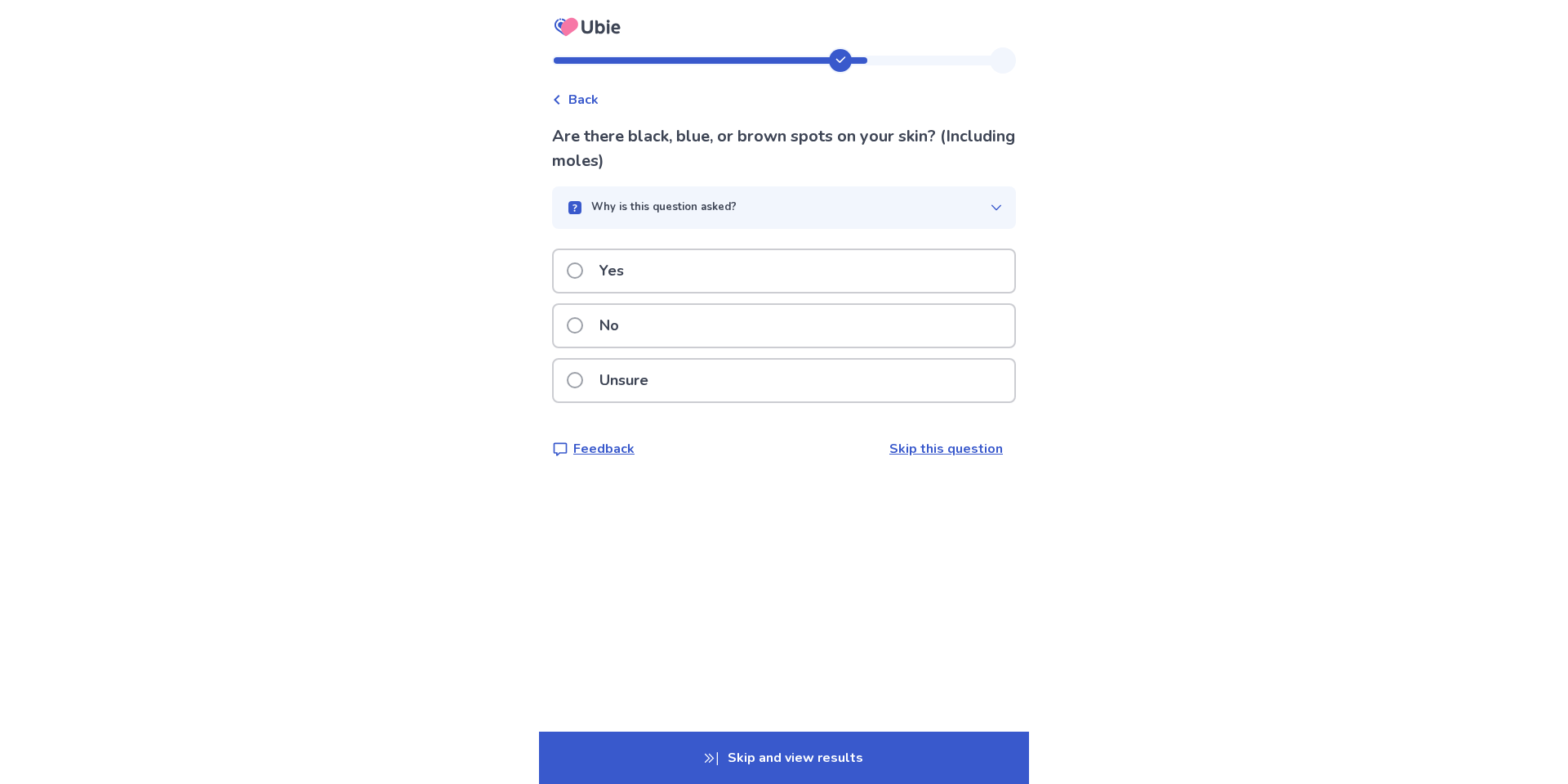
click at [761, 310] on div "No" at bounding box center [784, 325] width 460 height 42
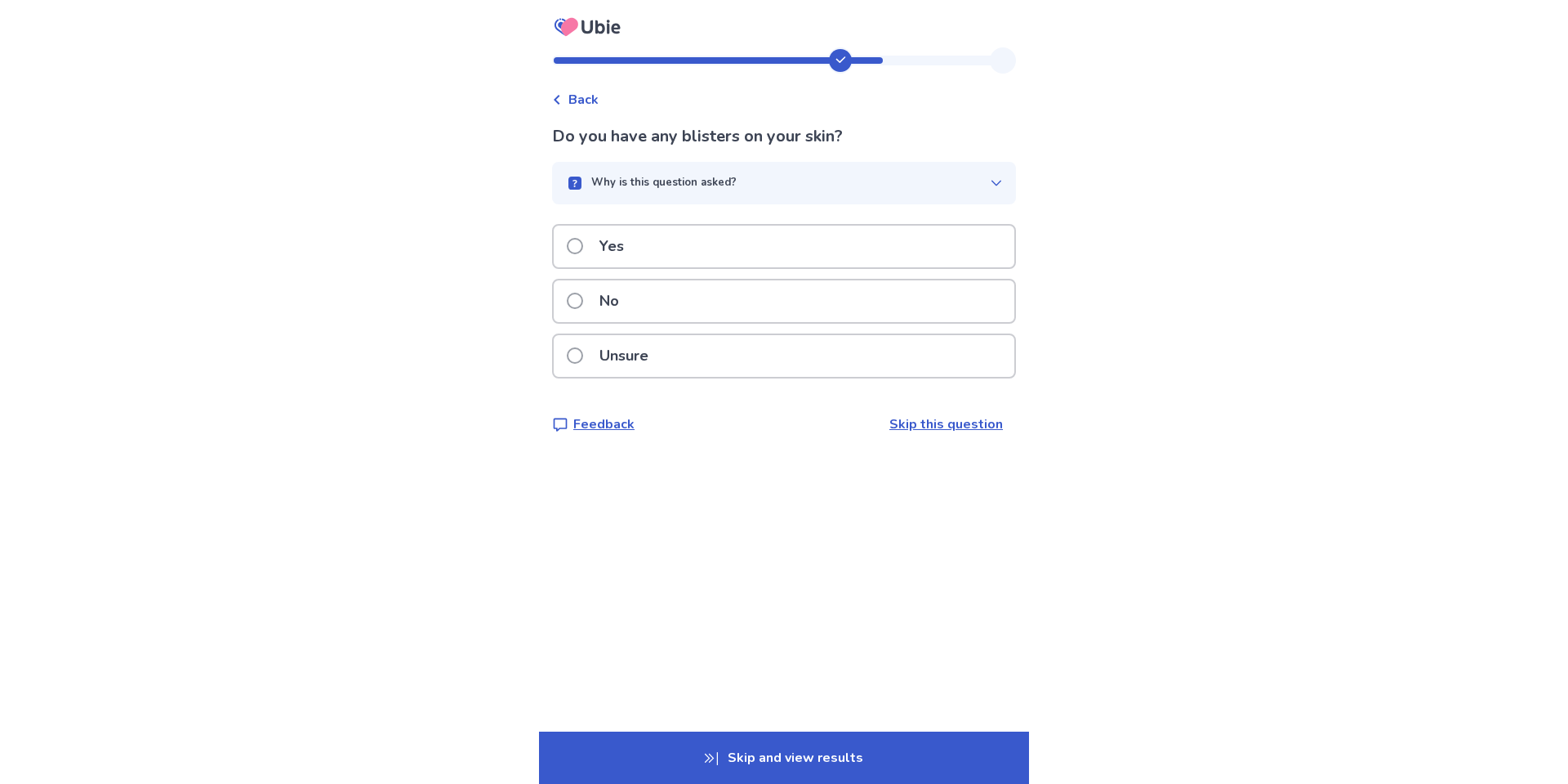
click at [737, 299] on div "No" at bounding box center [784, 300] width 460 height 42
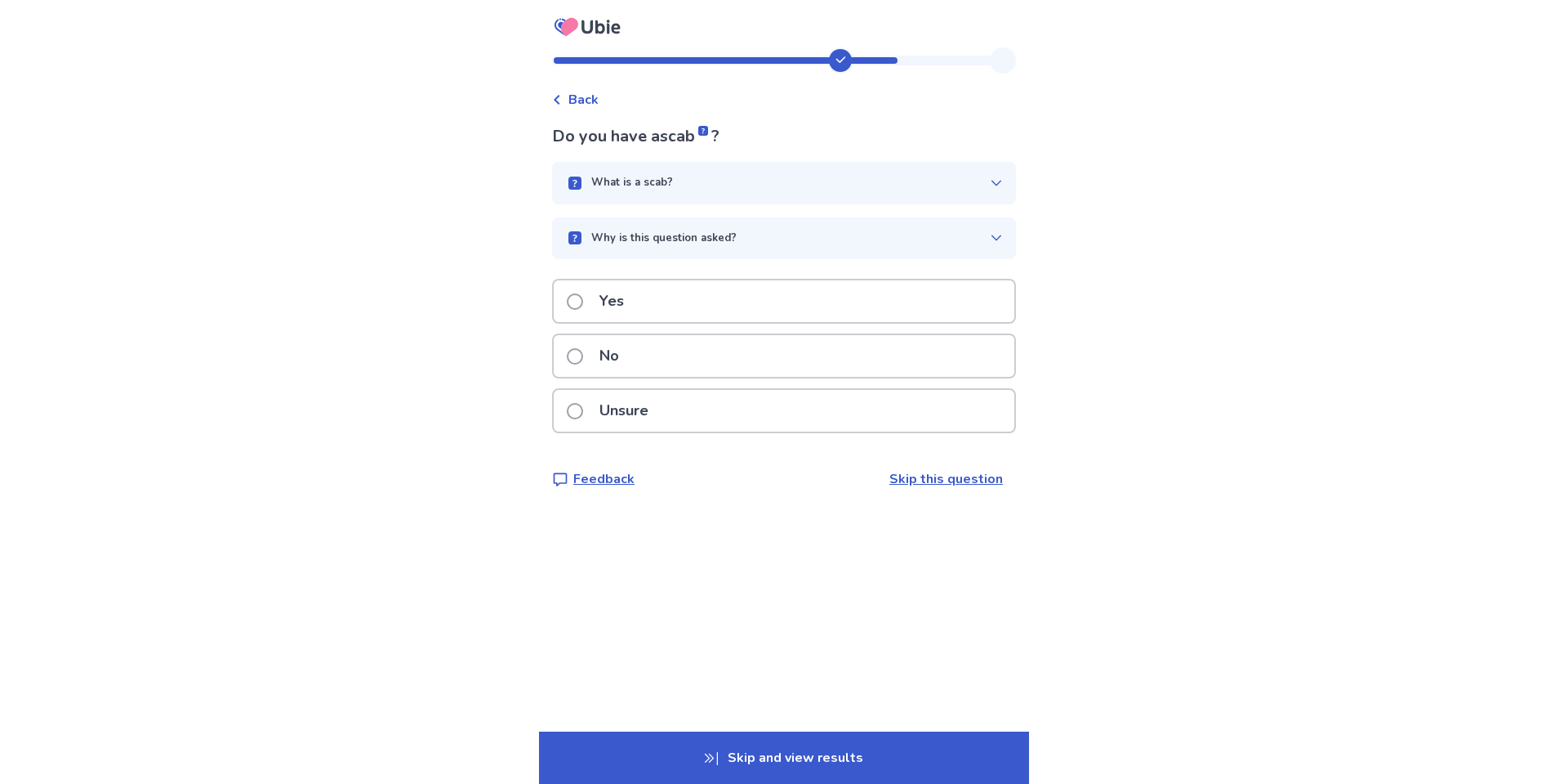
click at [723, 279] on div "Yes" at bounding box center [784, 301] width 464 height 45
click at [733, 308] on div "Yes" at bounding box center [784, 300] width 460 height 42
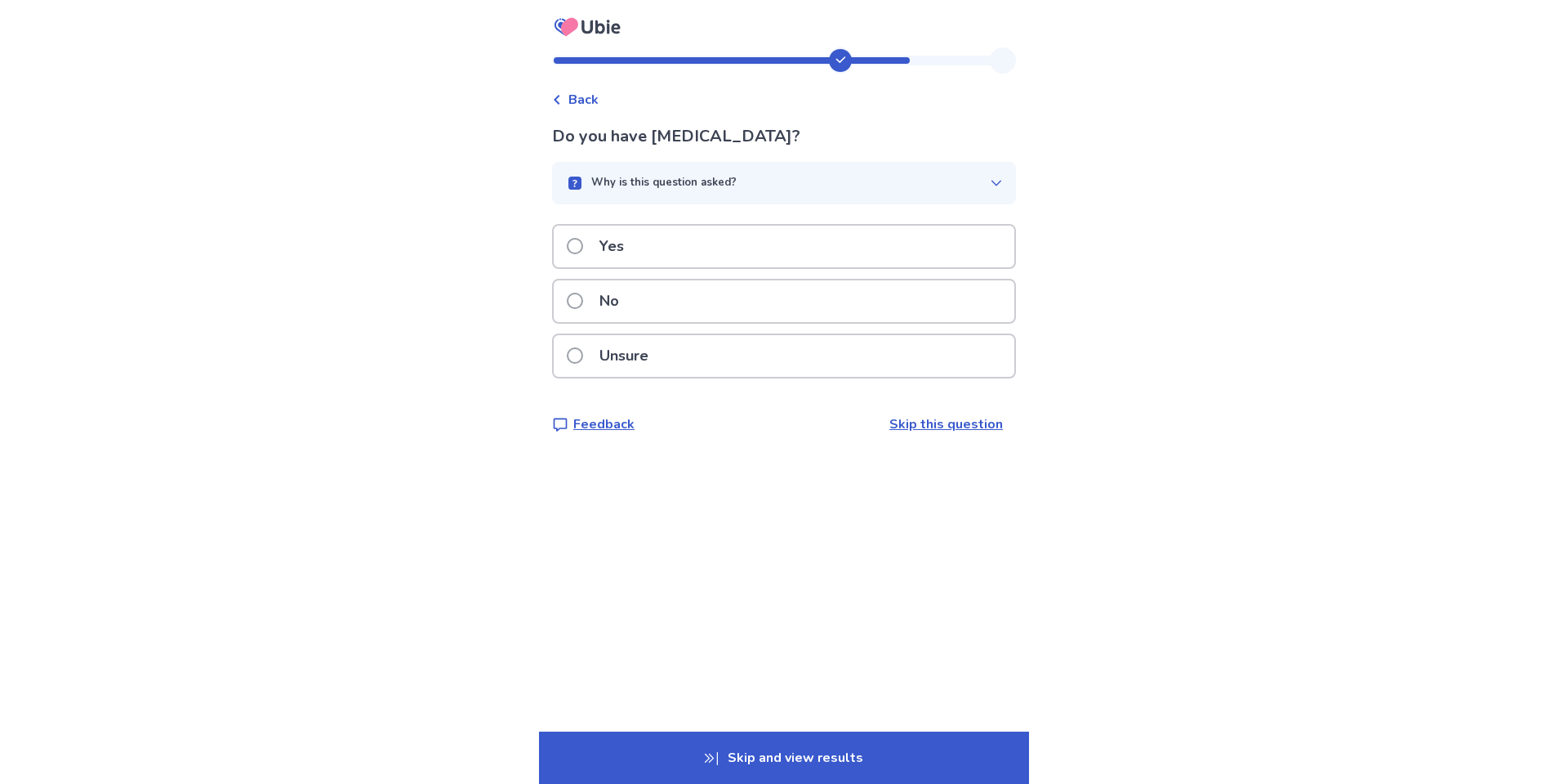
click at [695, 250] on div "Yes" at bounding box center [784, 246] width 460 height 42
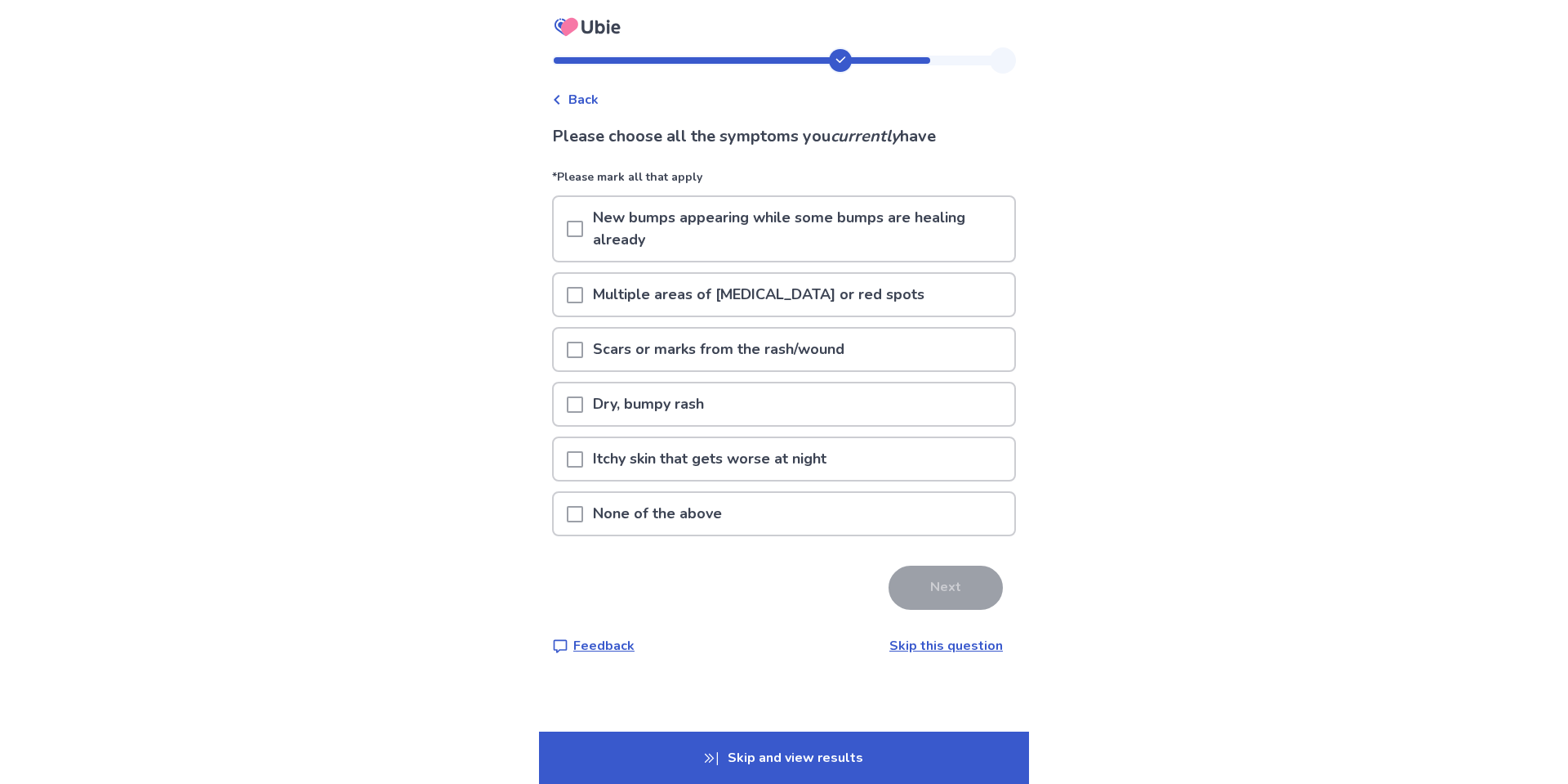
click at [584, 306] on div at bounding box center [575, 294] width 17 height 42
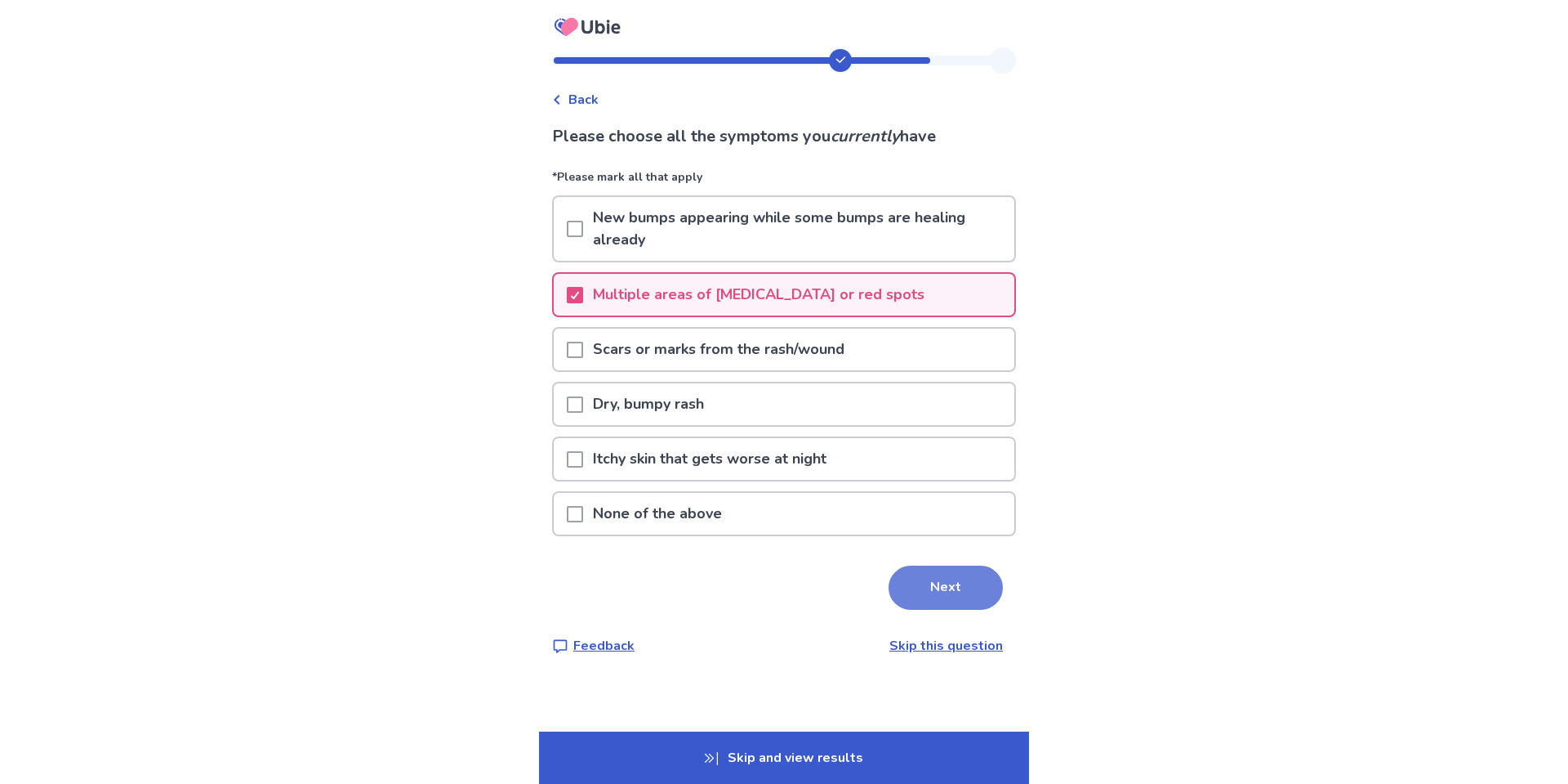
click at [904, 577] on button "Next" at bounding box center [946, 587] width 115 height 44
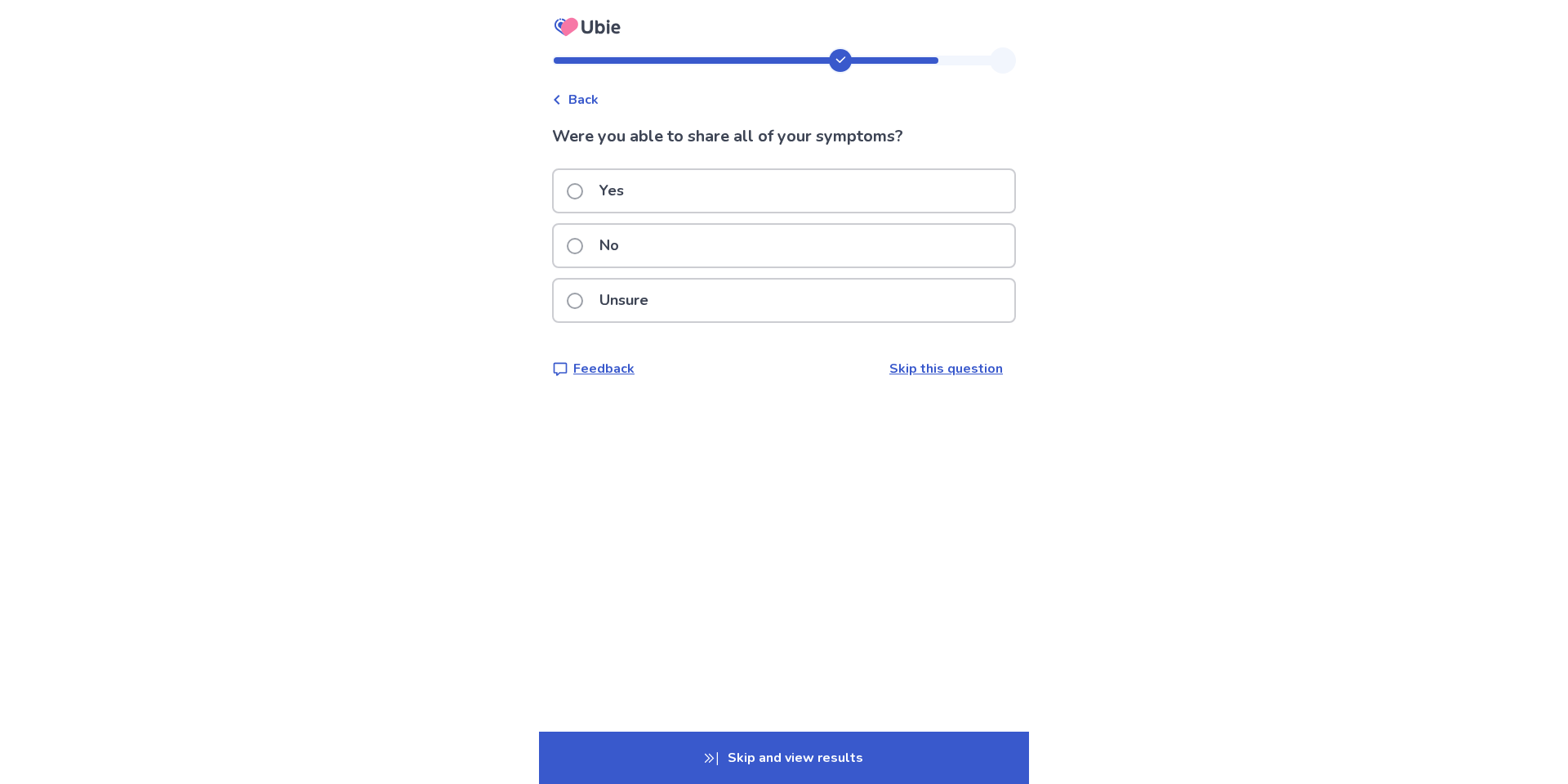
click at [682, 178] on div "Yes" at bounding box center [784, 190] width 460 height 42
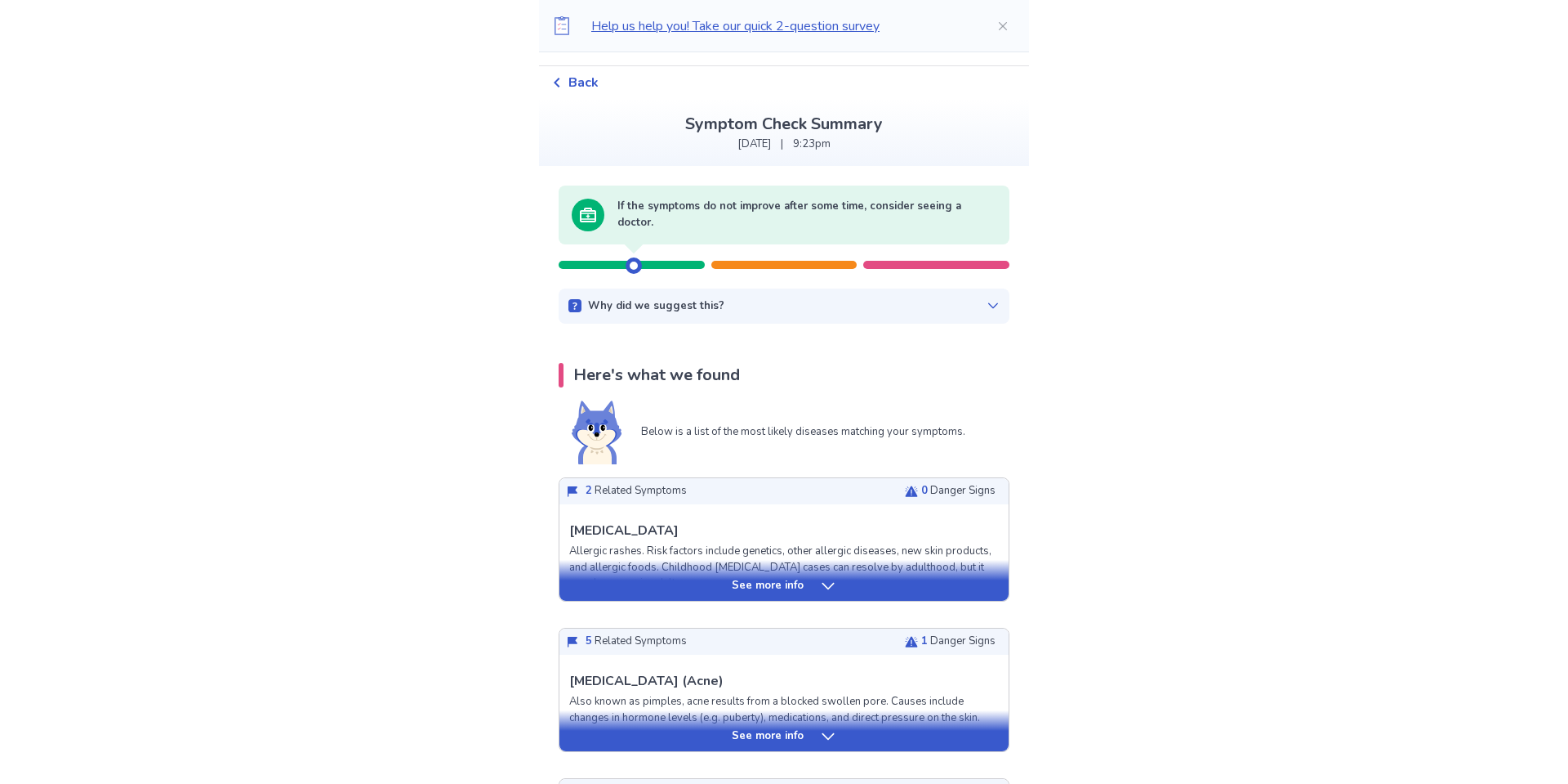
scroll to position [49, 0]
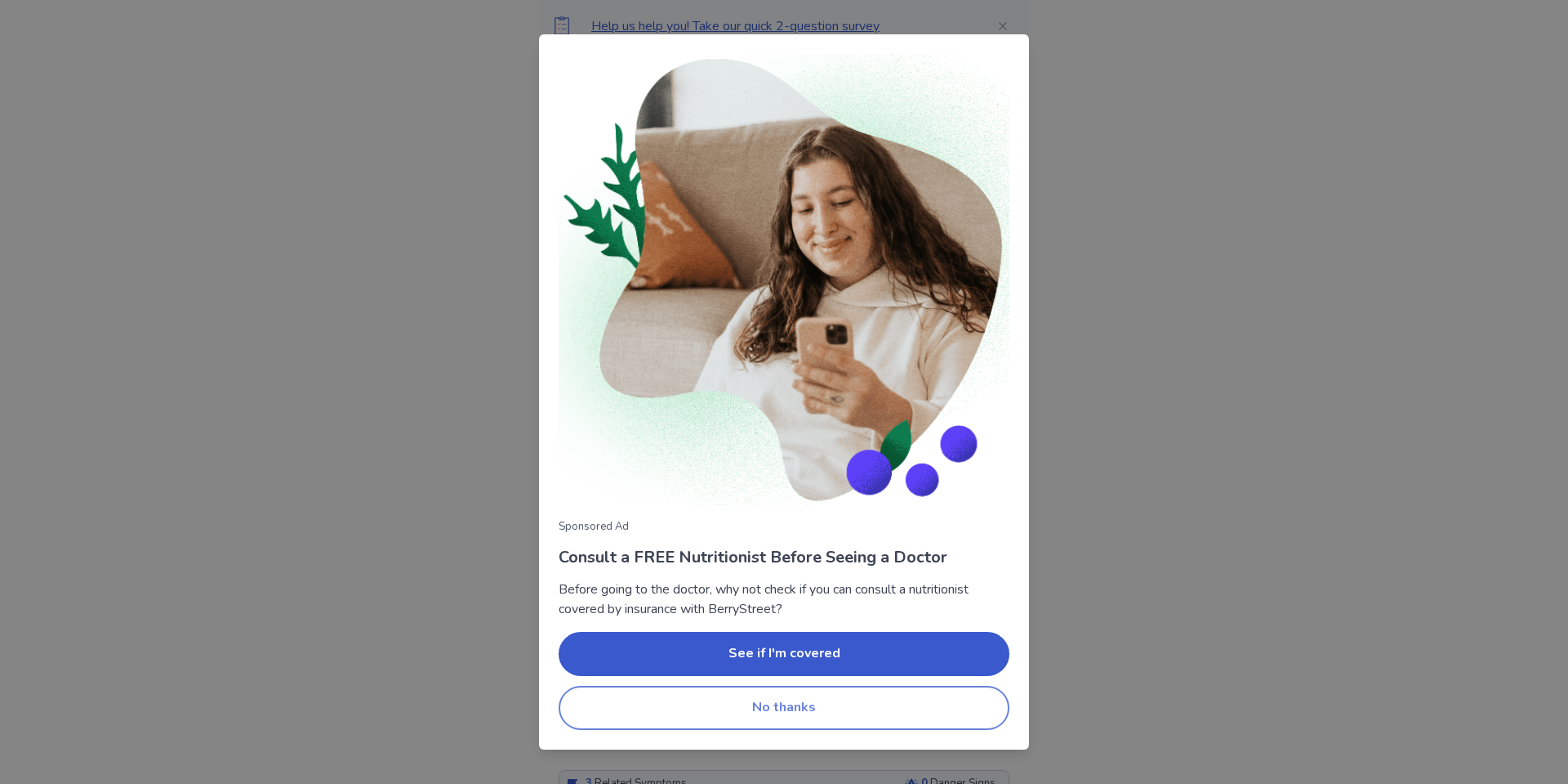
click at [817, 704] on button "No thanks" at bounding box center [784, 707] width 450 height 44
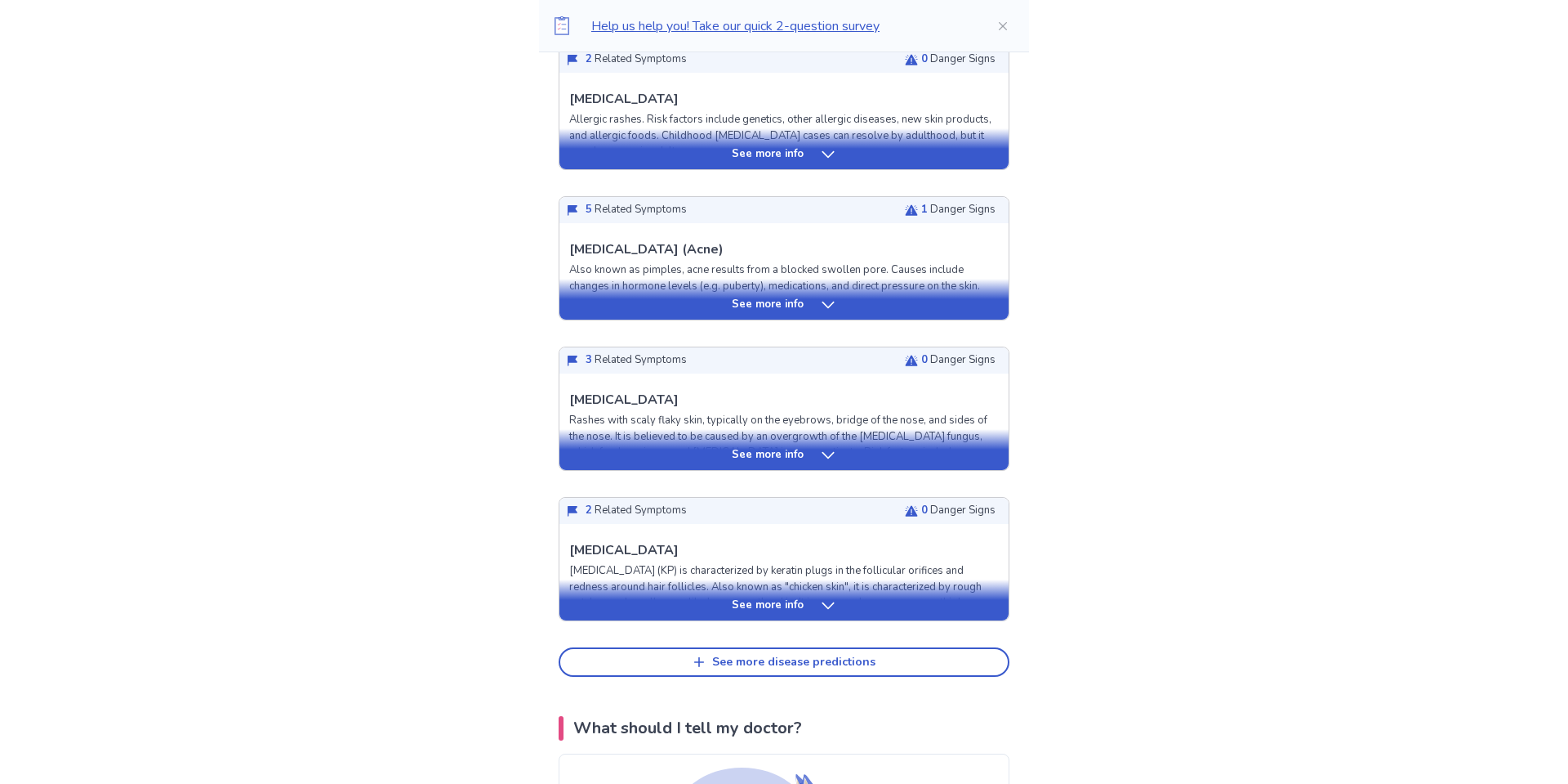
scroll to position [476, 0]
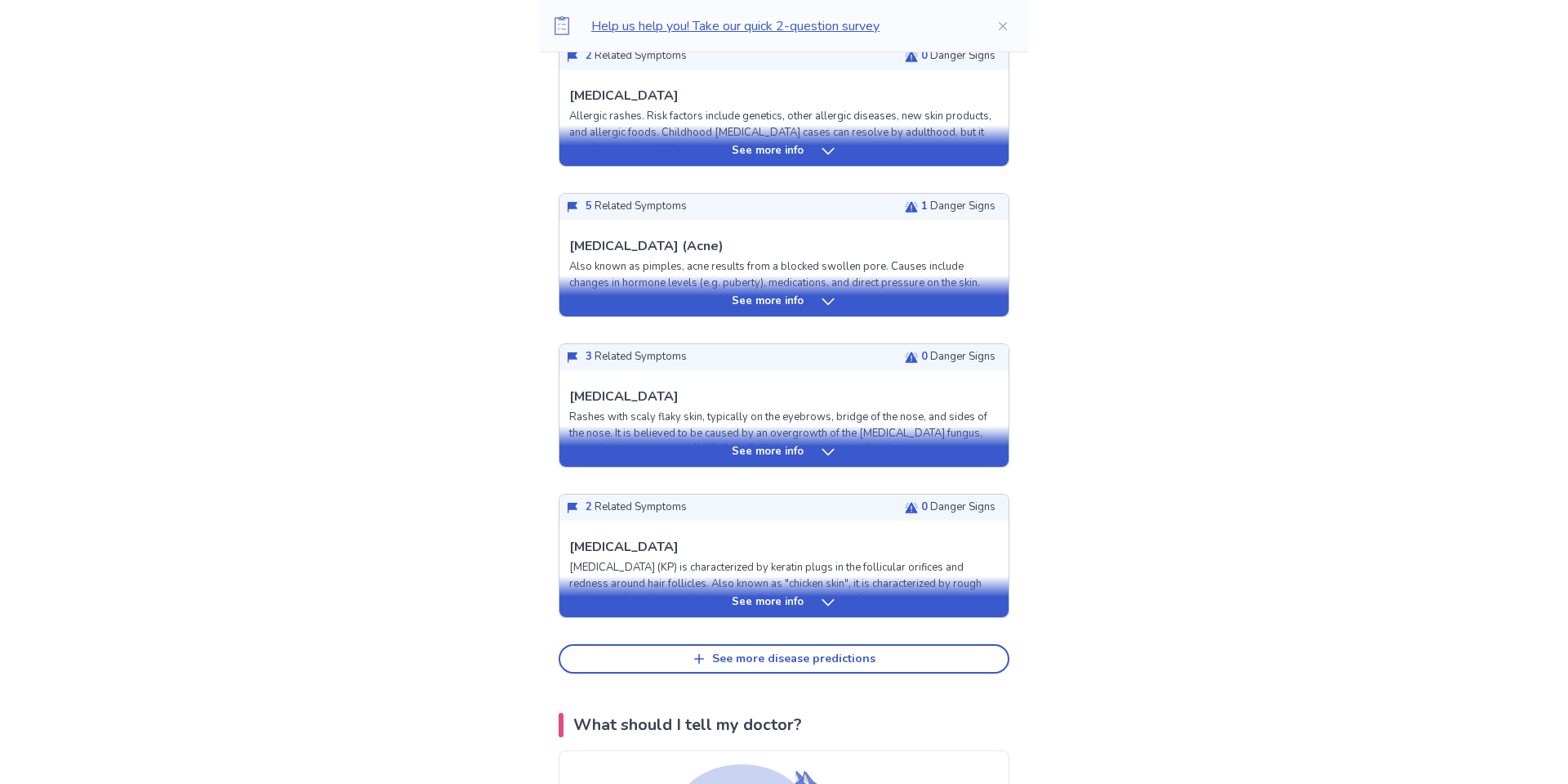
click at [721, 306] on div "See more info" at bounding box center [784, 301] width 450 height 17
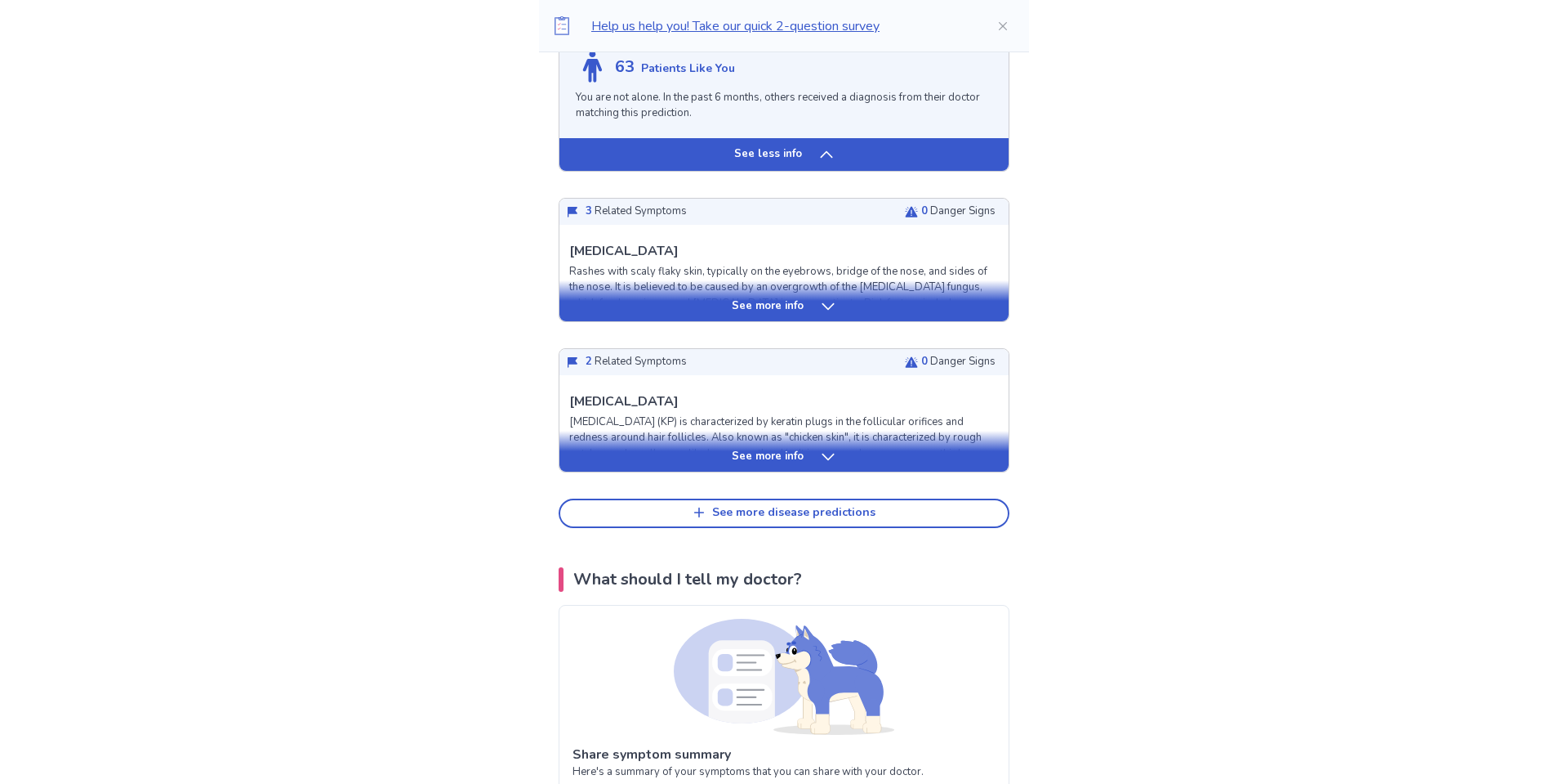
scroll to position [1556, 0]
click at [721, 306] on div "See more info" at bounding box center [784, 305] width 450 height 17
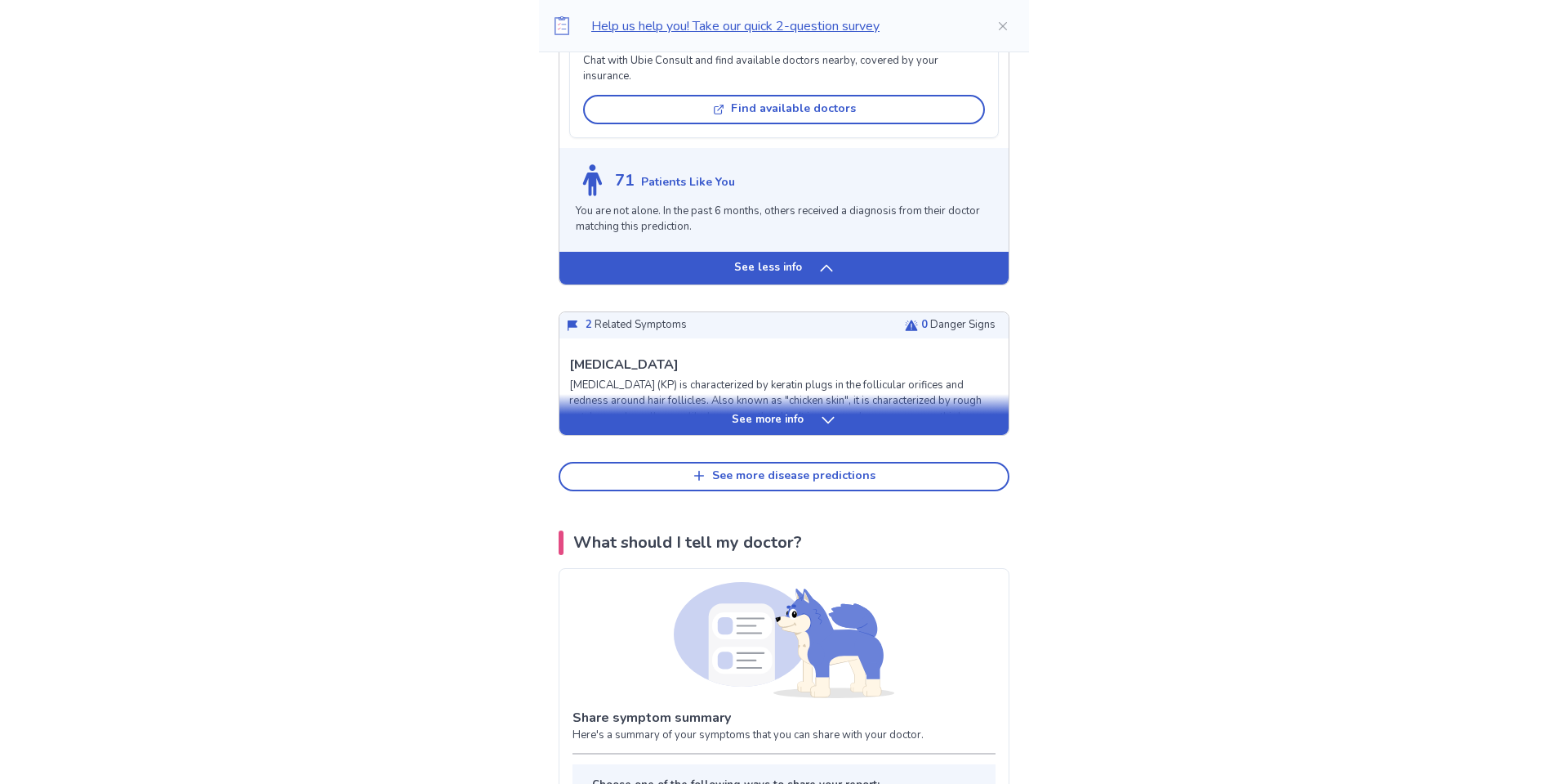
scroll to position [2492, 0]
click at [717, 411] on div "See more info" at bounding box center [784, 419] width 450 height 17
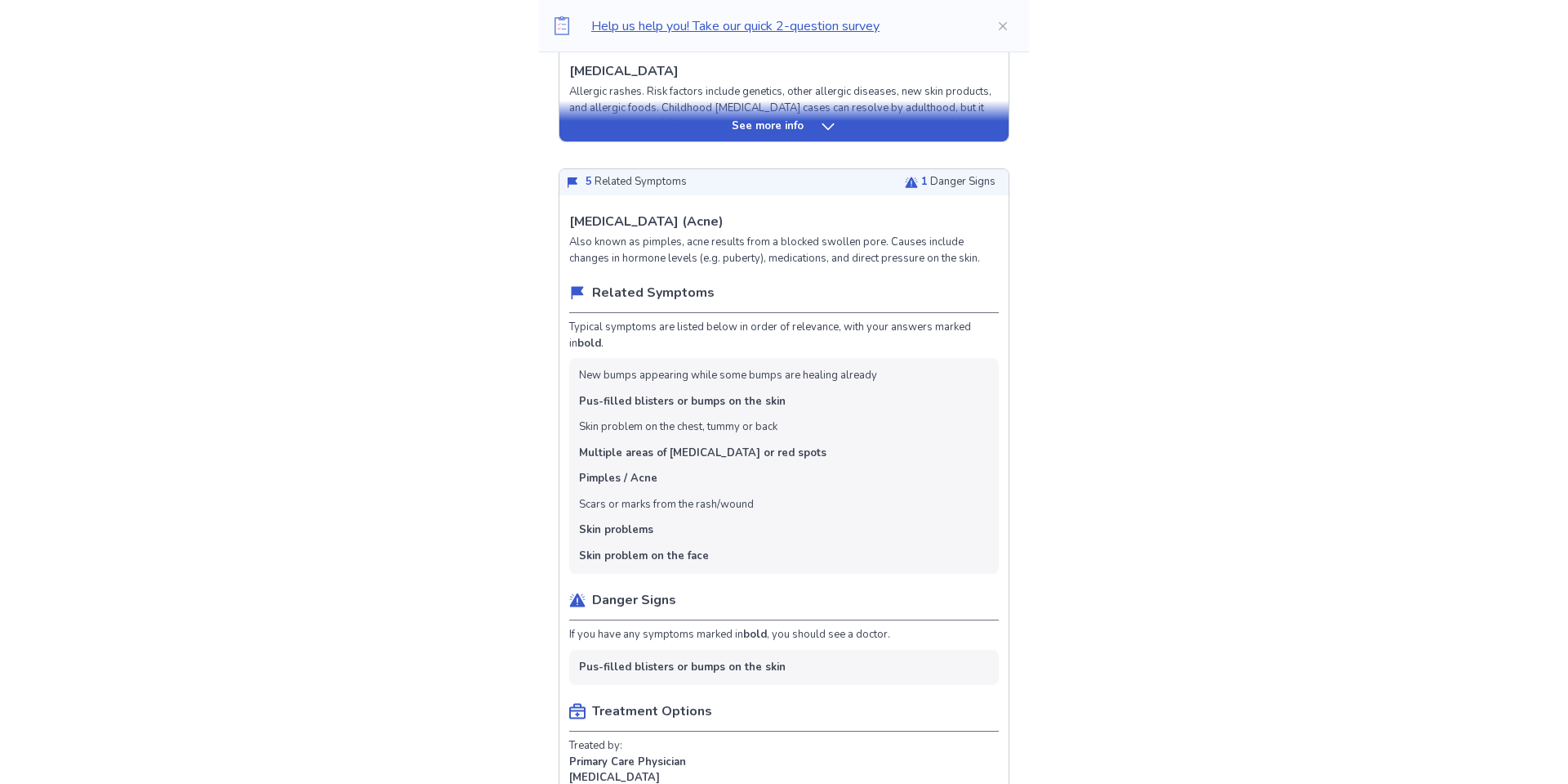
scroll to position [499, 0]
drag, startPoint x: 720, startPoint y: 208, endPoint x: 550, endPoint y: 207, distance: 170.0
copy p "[MEDICAL_DATA] (Acne)"
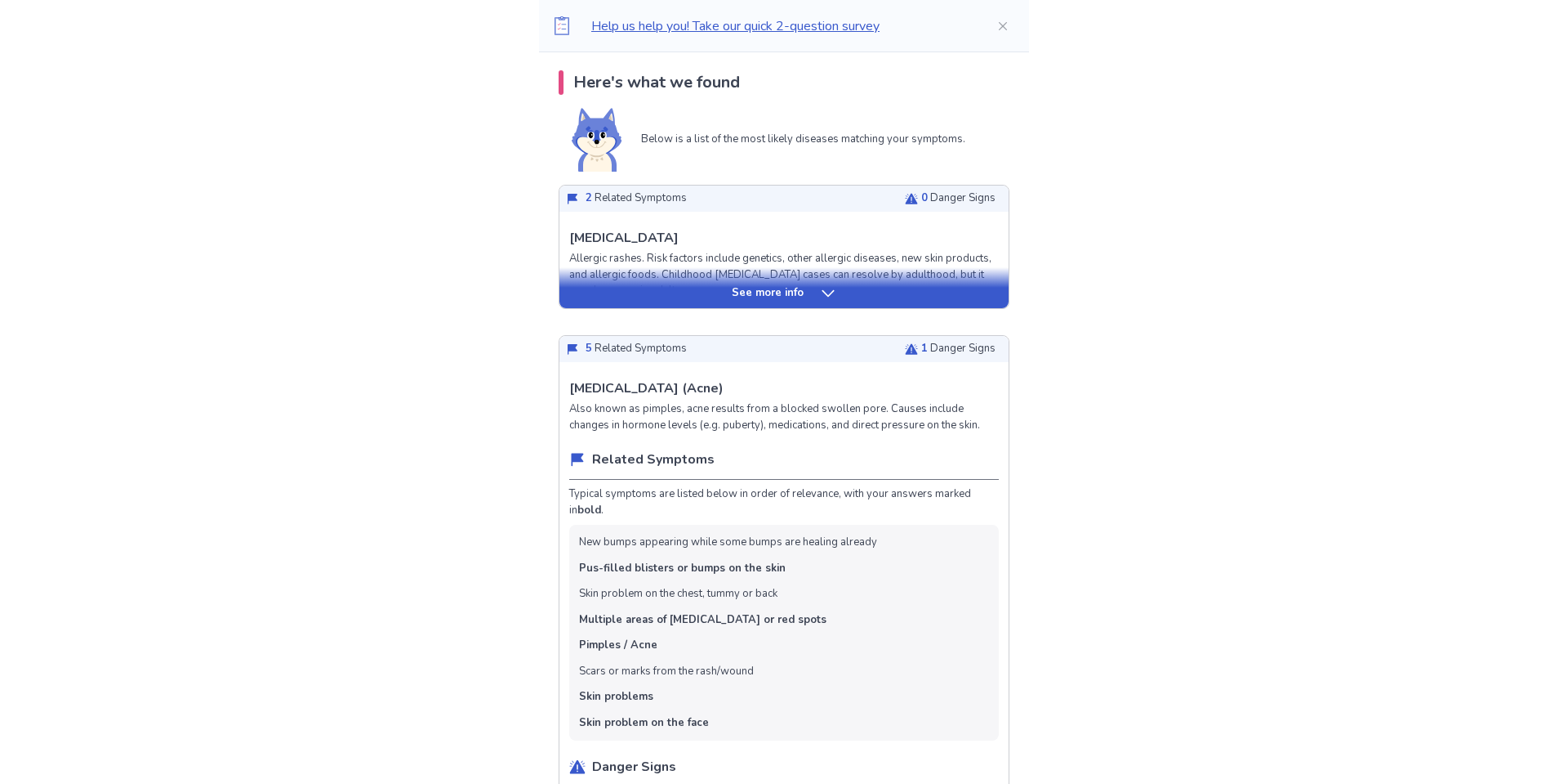
scroll to position [327, 0]
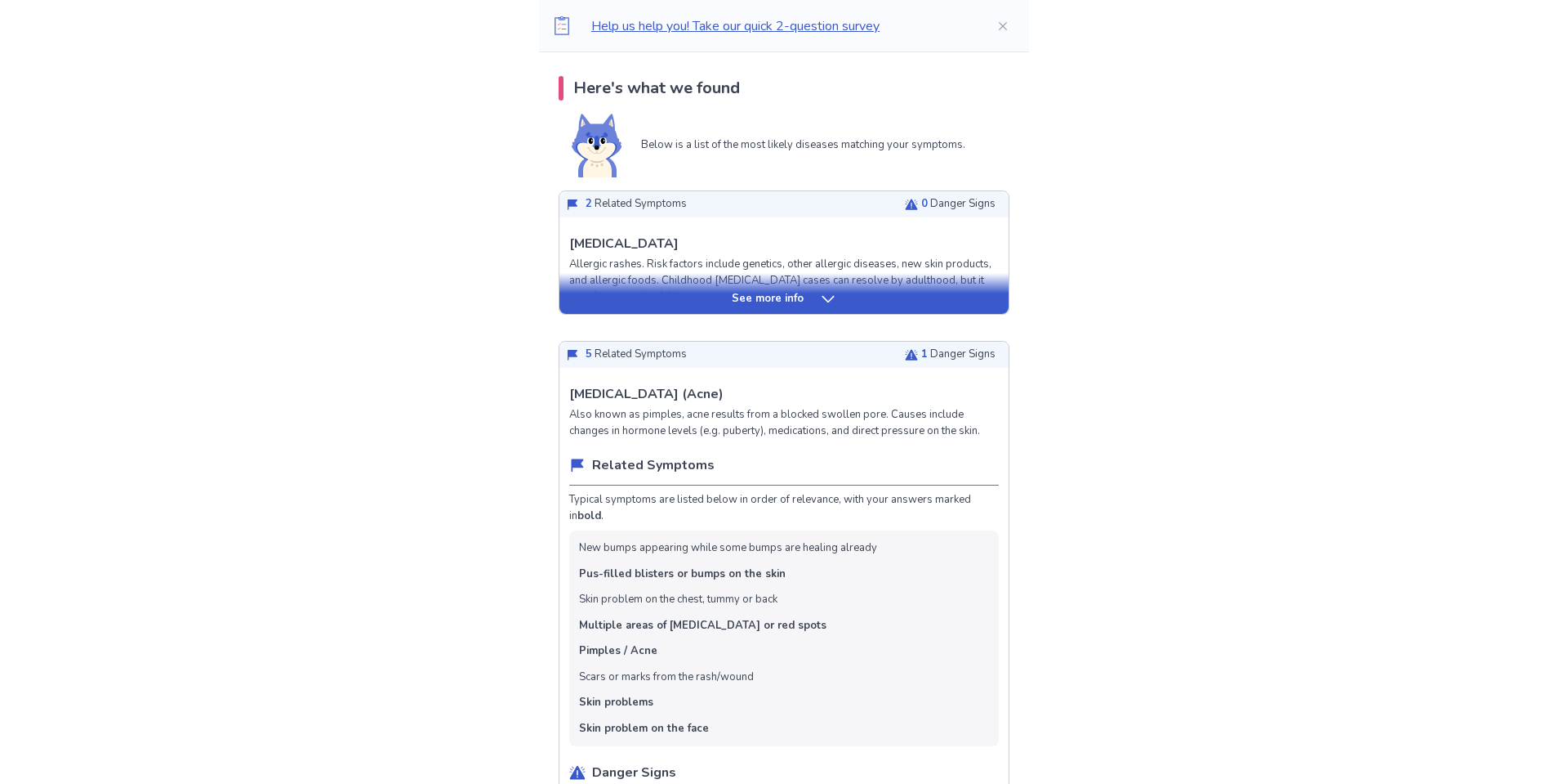
drag, startPoint x: 684, startPoint y: 233, endPoint x: 566, endPoint y: 234, distance: 118.0
copy p "[MEDICAL_DATA]"
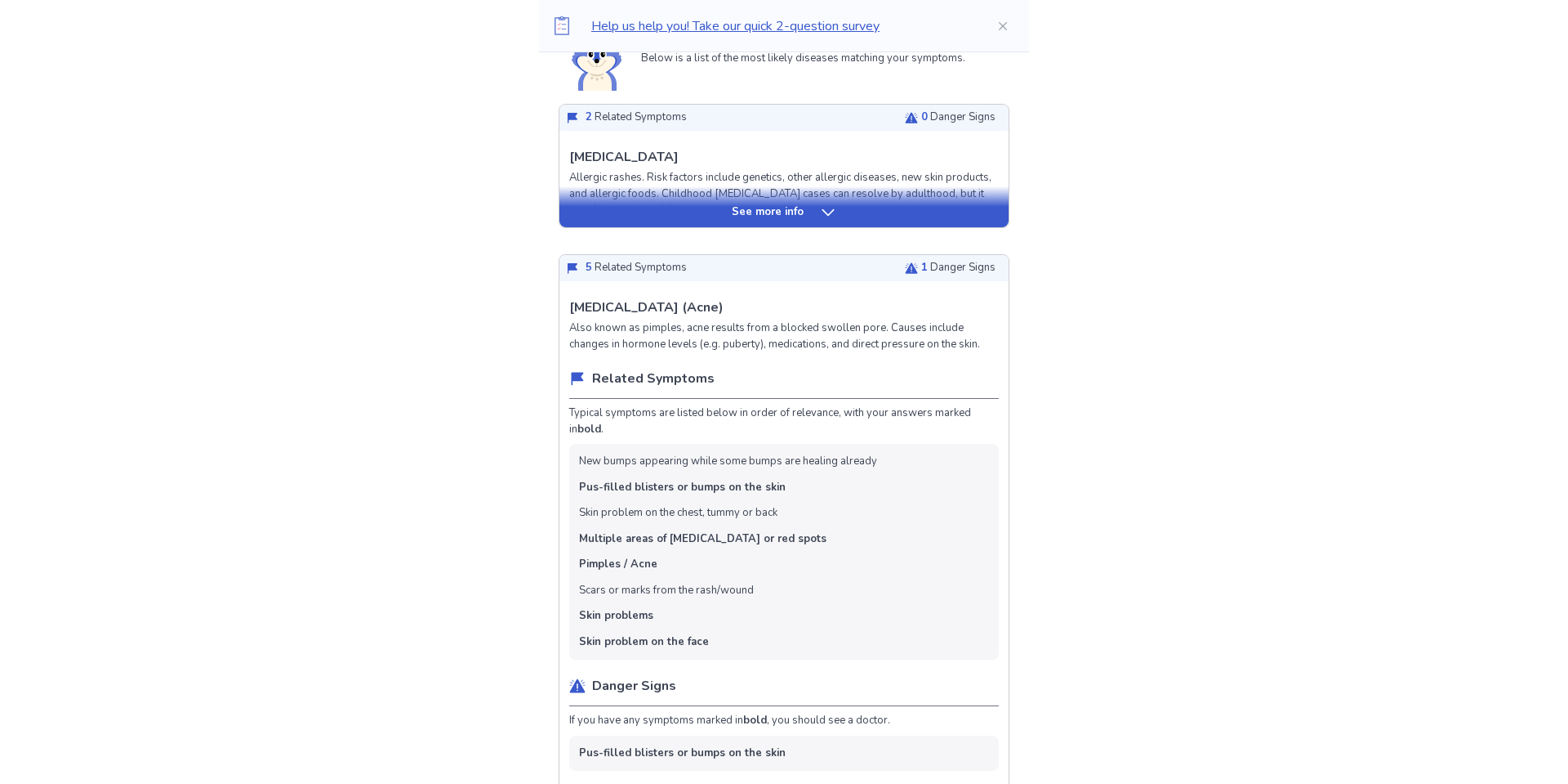
scroll to position [415, 0]
click at [748, 338] on p "Also known as pimples, acne results from a blocked swollen pore. Causes include…" at bounding box center [784, 335] width 429 height 32
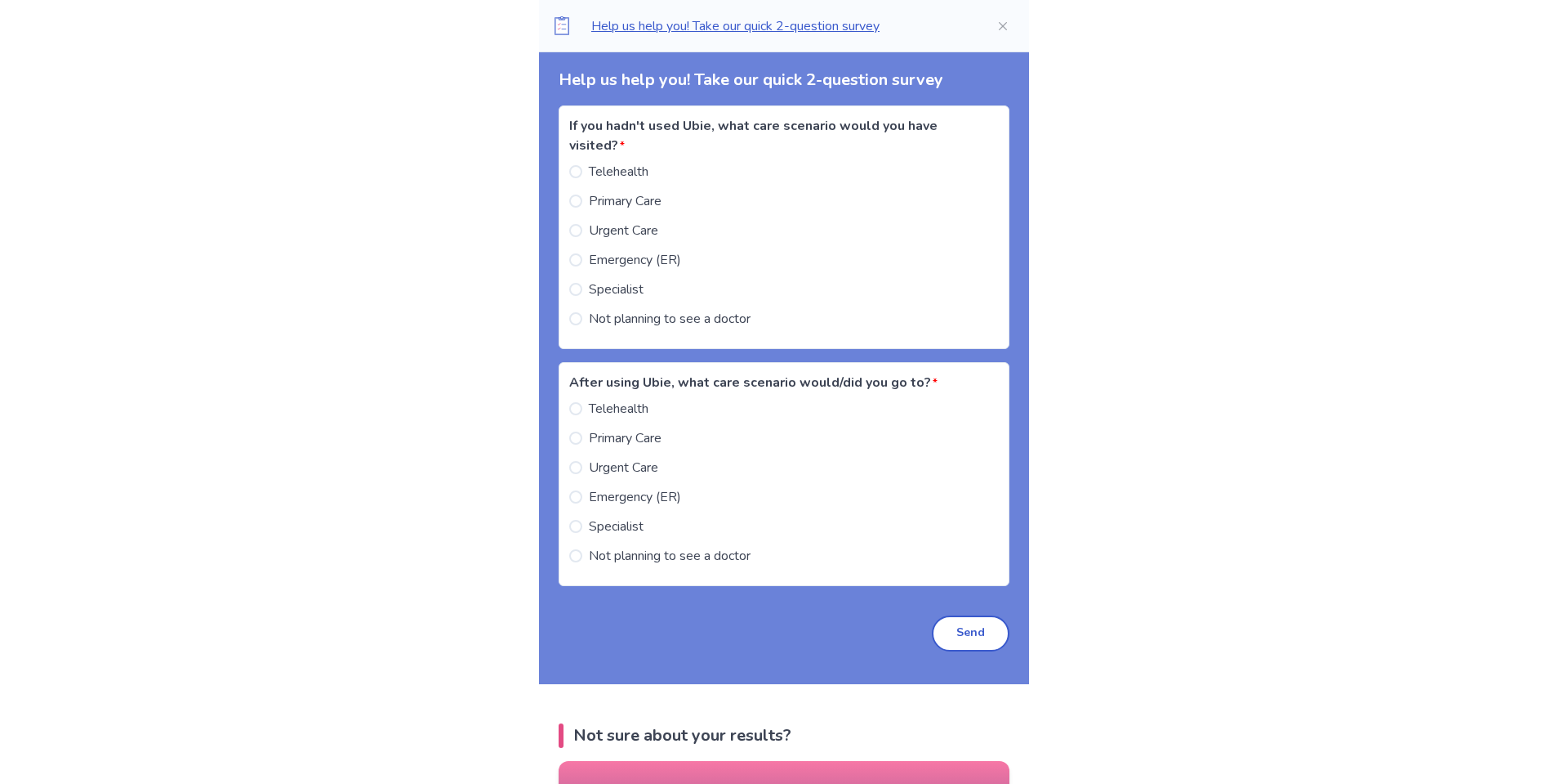
scroll to position [4321, 0]
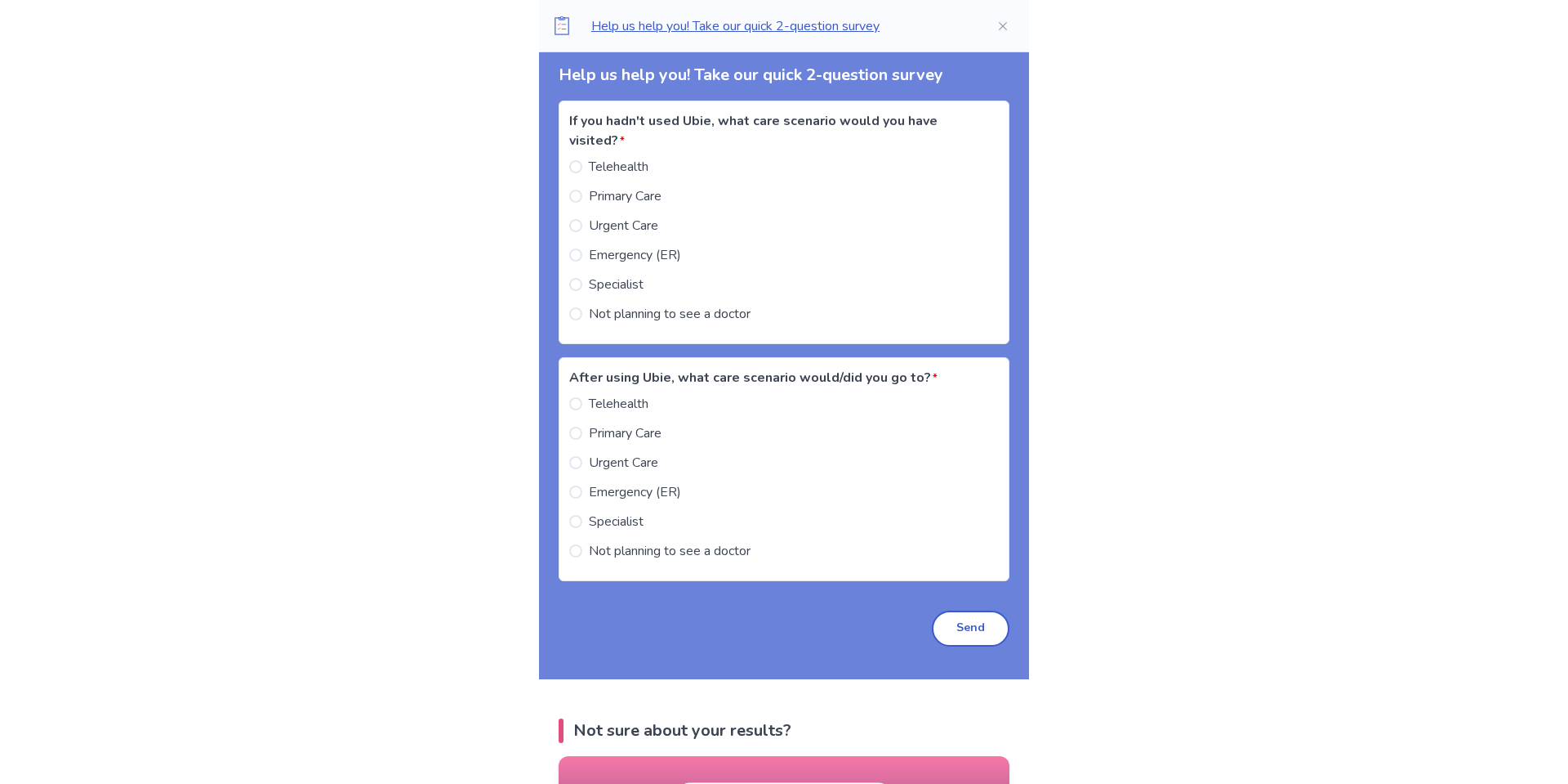
click at [729, 304] on span "Not planning to see a doctor" at bounding box center [669, 314] width 162 height 19
click at [715, 523] on div "Telehealth Primary Care Urgent Care Emergency (ER) Specialist Not planning to s…" at bounding box center [784, 477] width 429 height 167
click at [715, 541] on span "Not planning to see a doctor" at bounding box center [669, 551] width 162 height 19
click at [932, 625] on button "Send" at bounding box center [971, 628] width 78 height 36
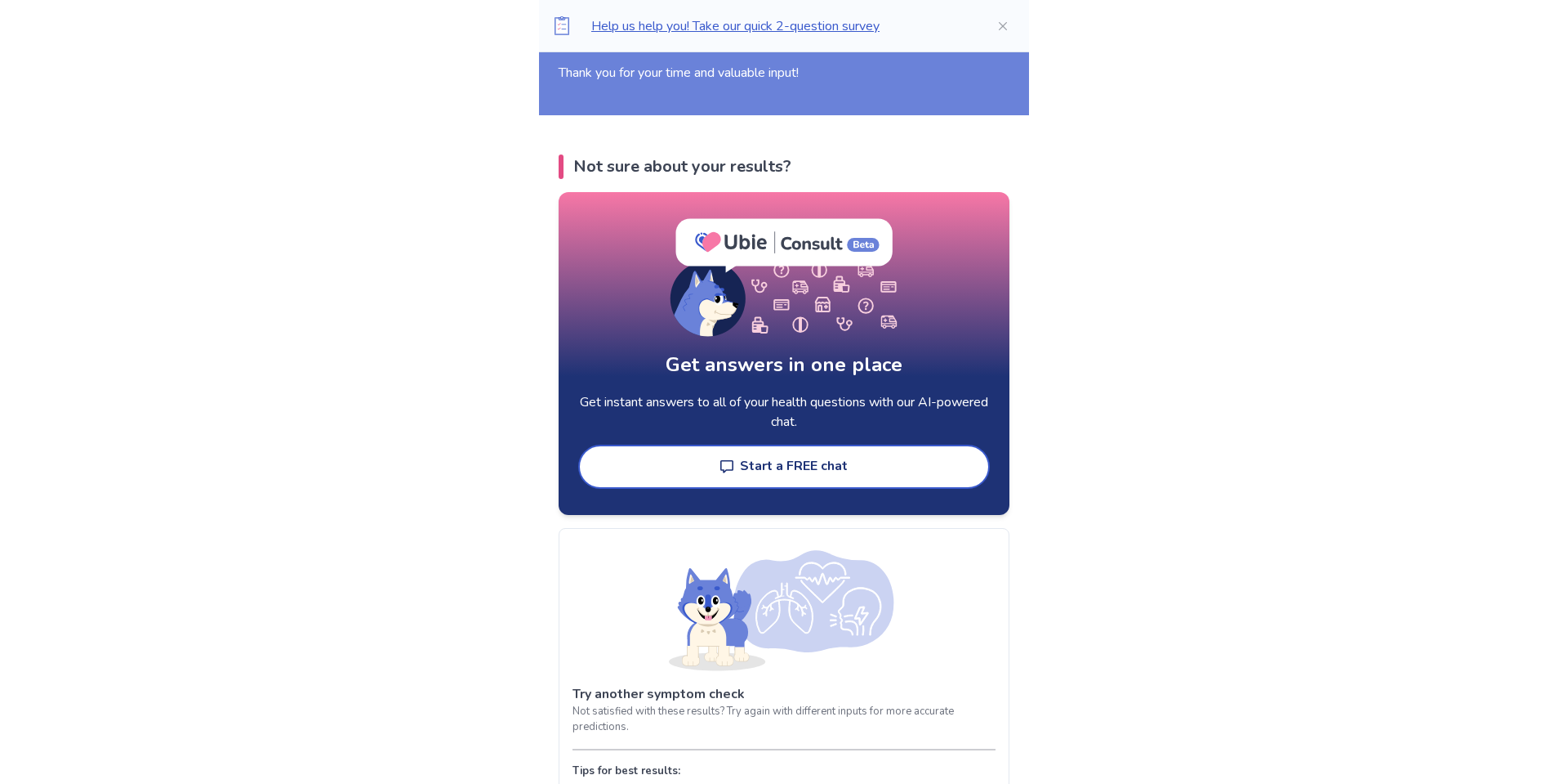
scroll to position [4336, 0]
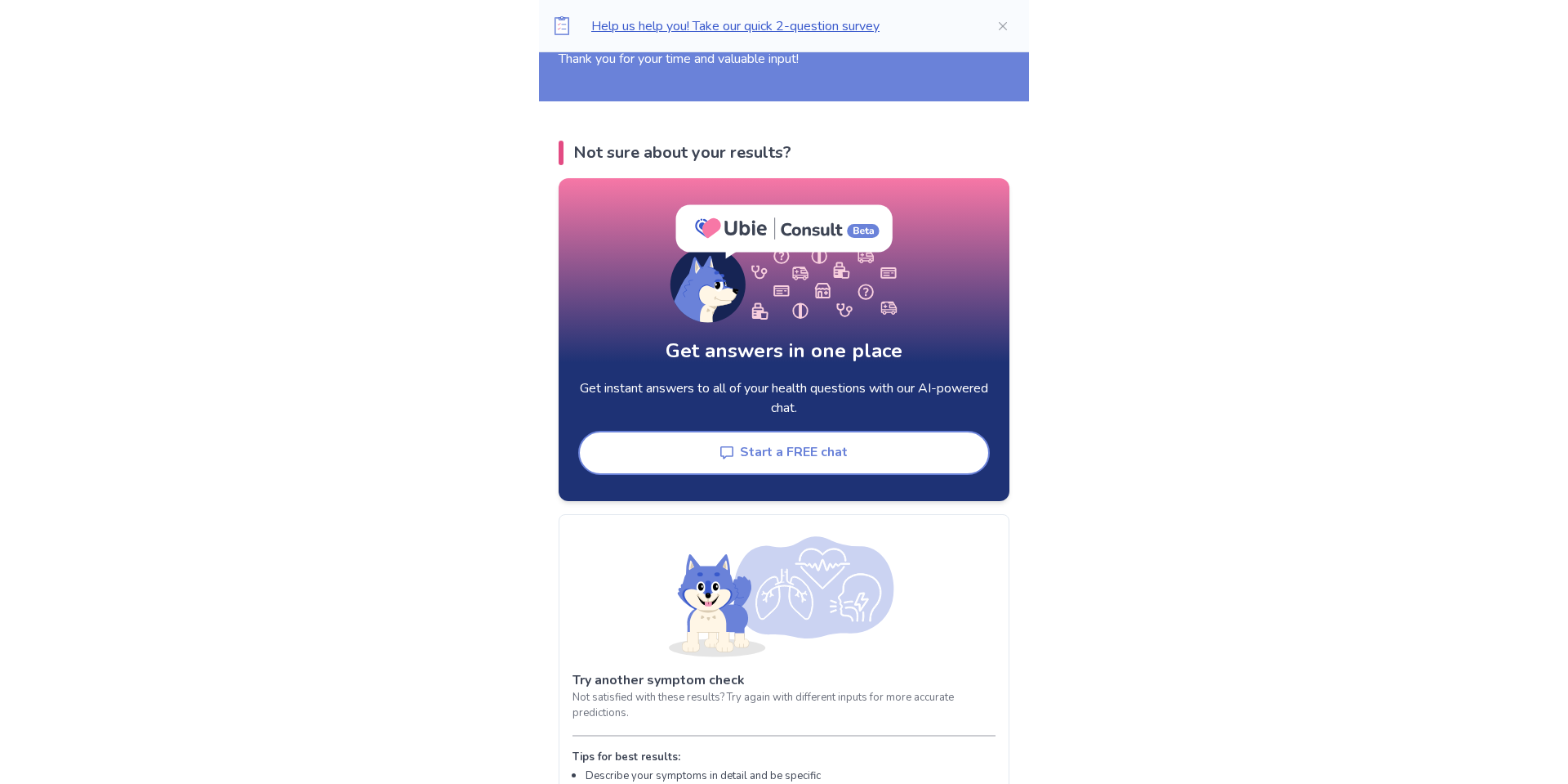
click at [853, 455] on button "Start a FREE chat" at bounding box center [784, 452] width 412 height 44
